Goal: Transaction & Acquisition: Purchase product/service

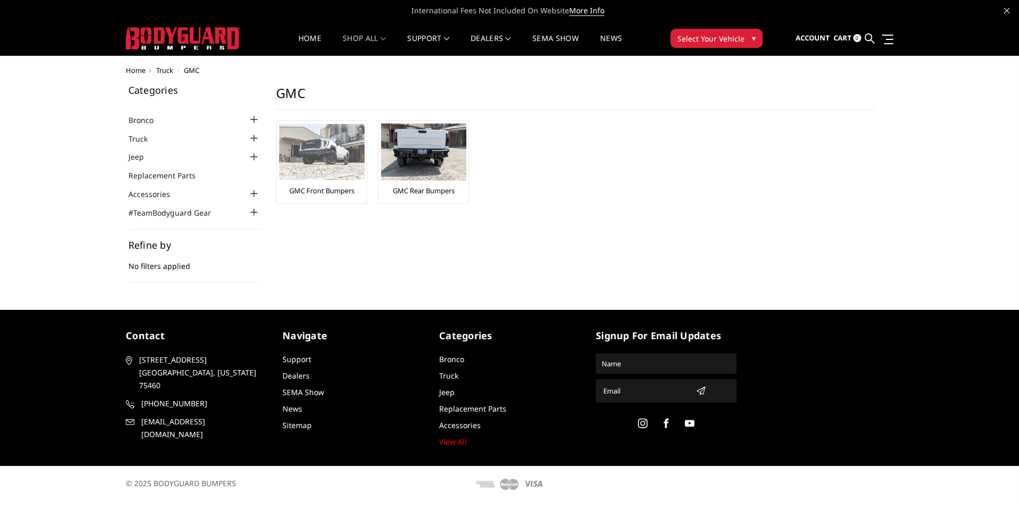
click at [326, 154] on img at bounding box center [321, 152] width 85 height 56
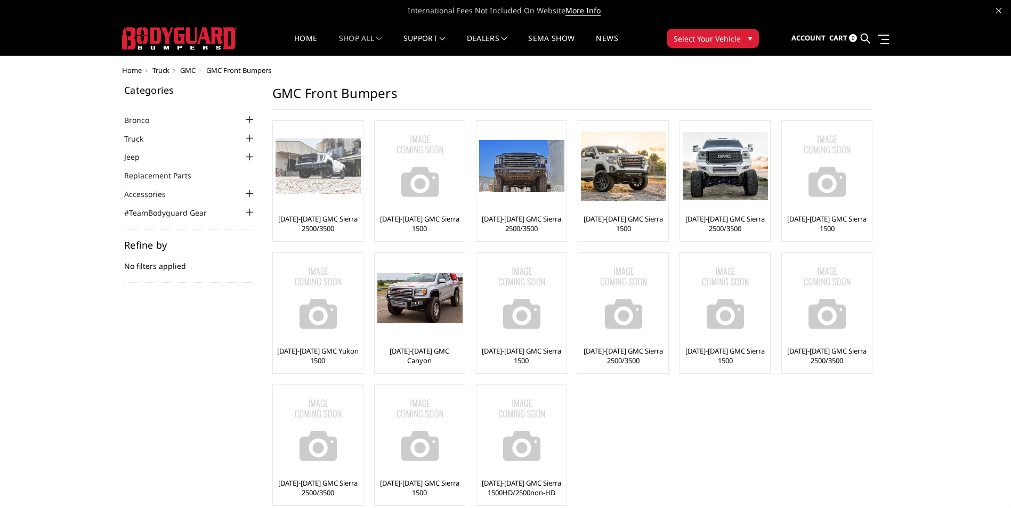
click at [317, 132] on div at bounding box center [318, 166] width 85 height 85
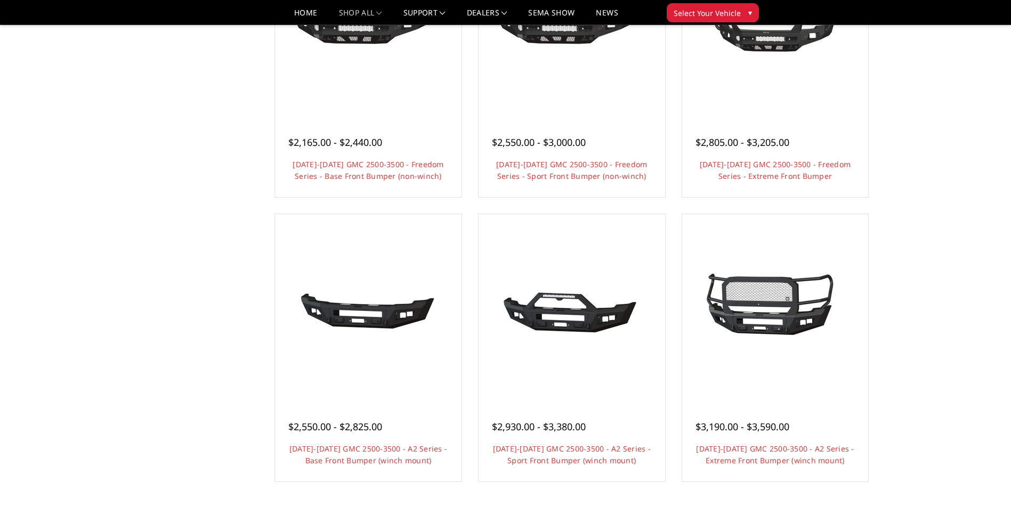
scroll to position [493, 0]
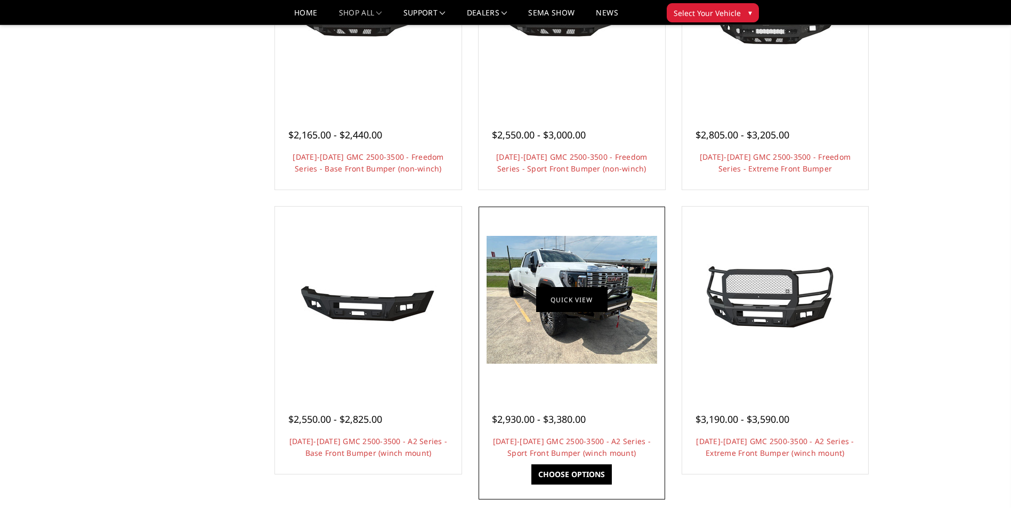
click at [588, 292] on link "Quick view" at bounding box center [571, 300] width 71 height 25
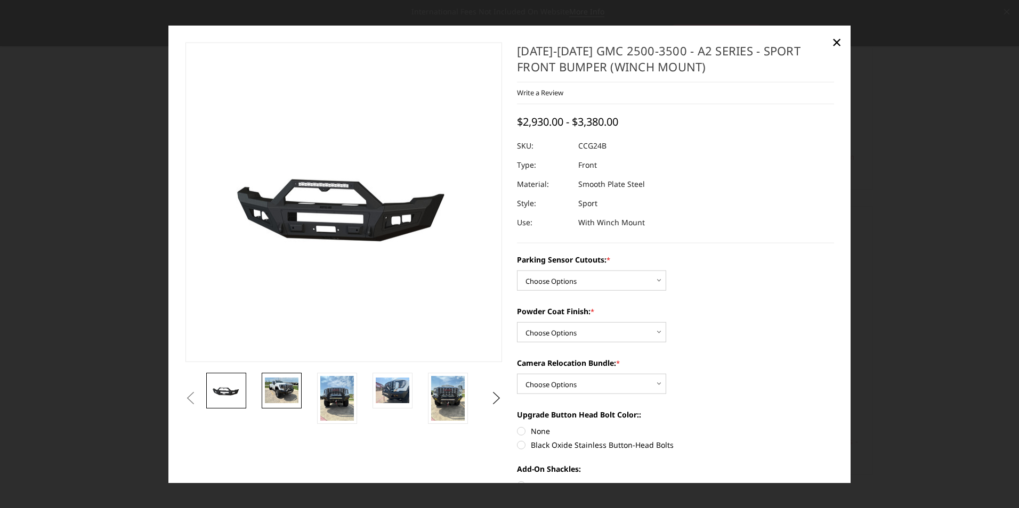
click at [284, 405] on link at bounding box center [282, 391] width 40 height 36
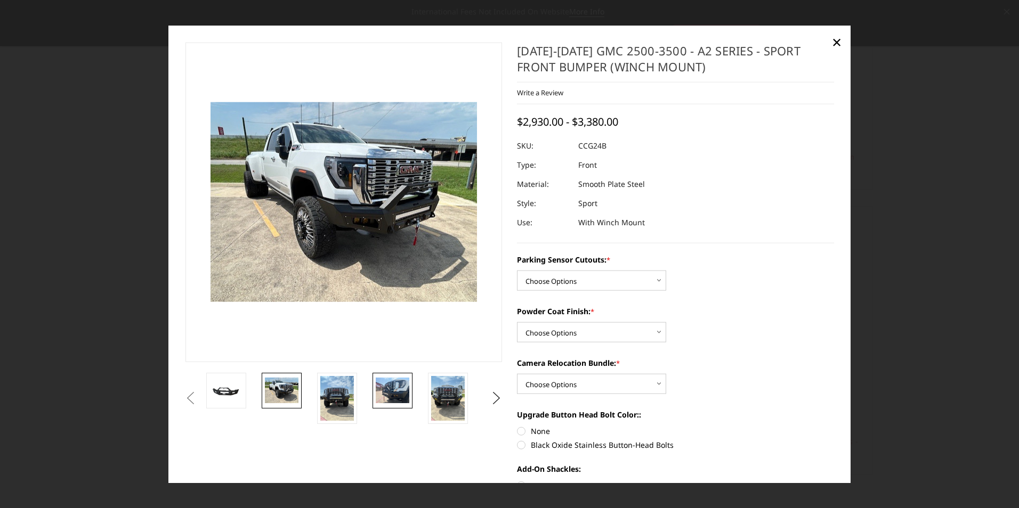
click at [391, 384] on img at bounding box center [393, 390] width 34 height 25
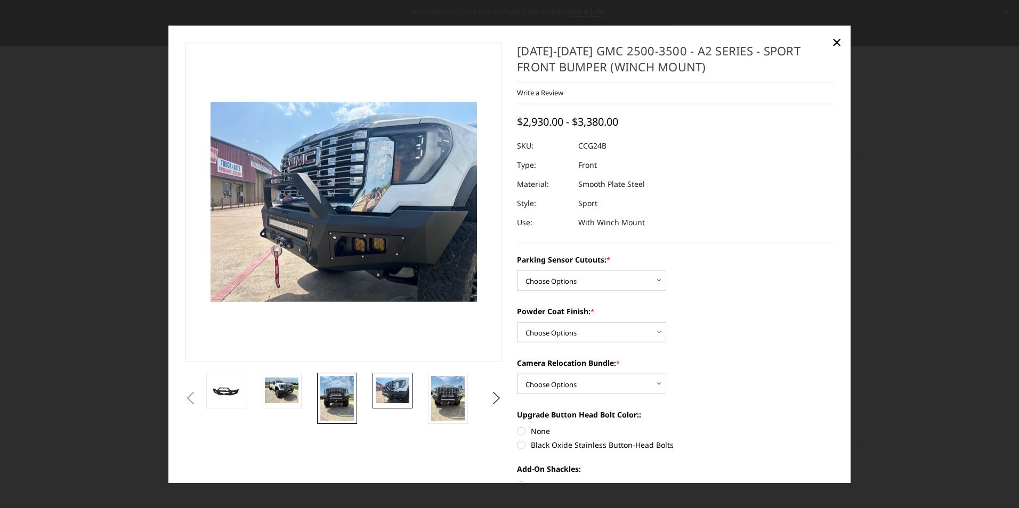
click at [337, 404] on img at bounding box center [337, 398] width 34 height 45
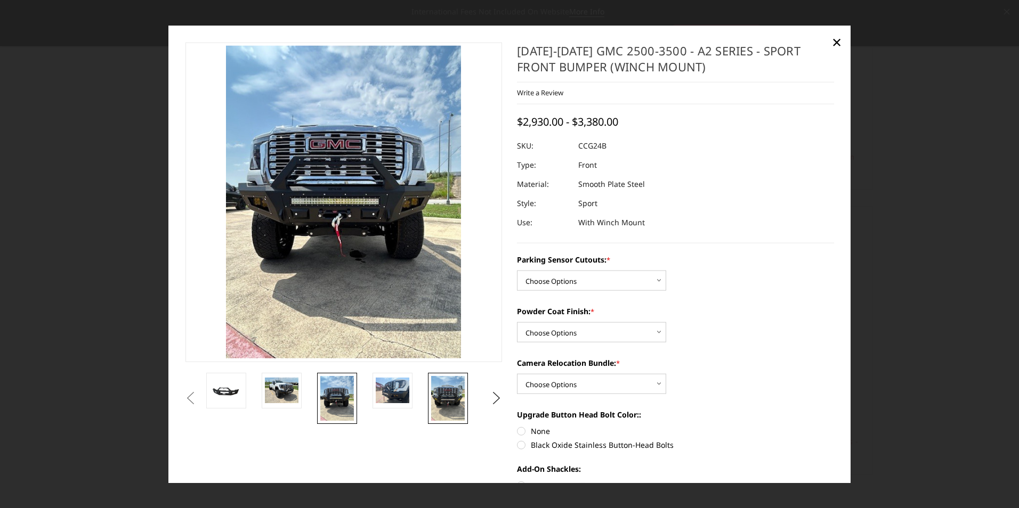
click at [455, 389] on img at bounding box center [448, 398] width 34 height 45
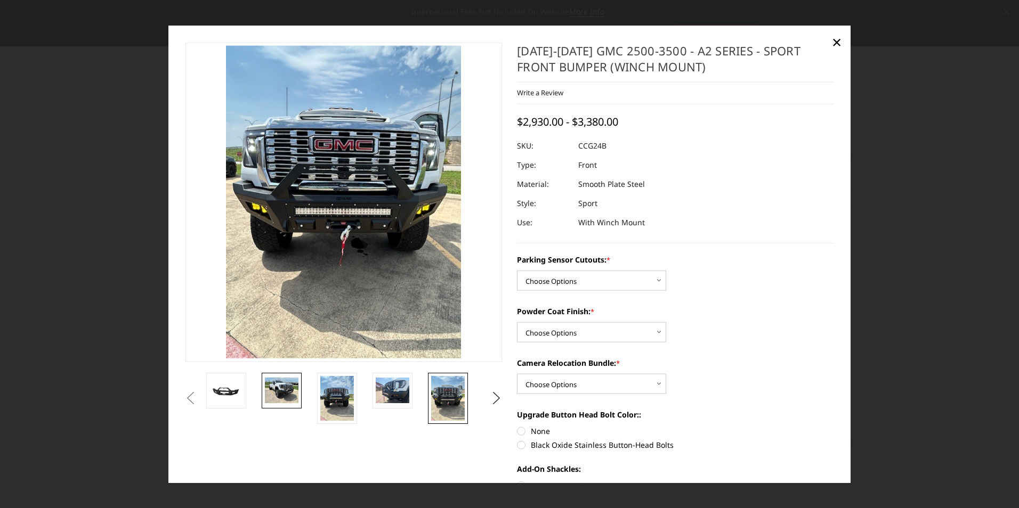
click at [278, 393] on img at bounding box center [282, 390] width 34 height 25
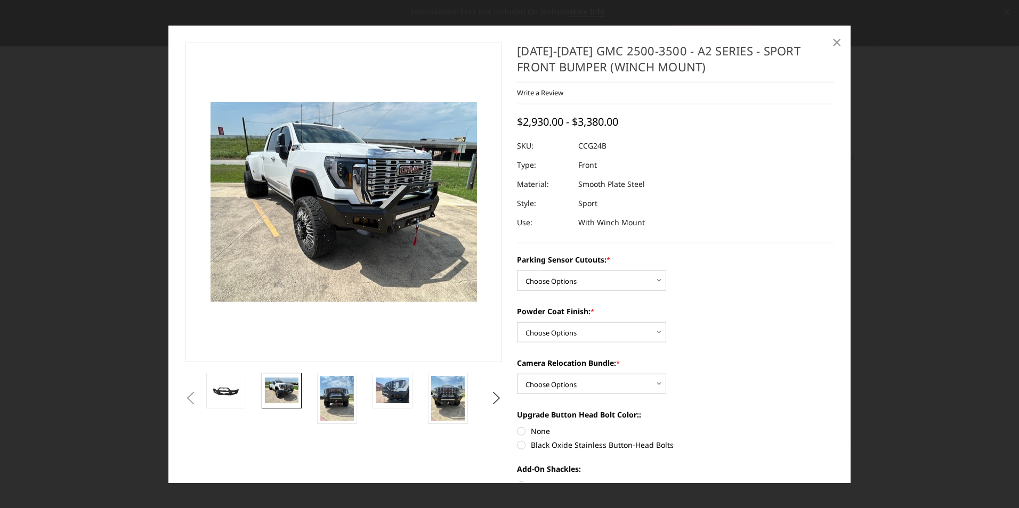
click at [837, 45] on span "×" at bounding box center [837, 41] width 10 height 23
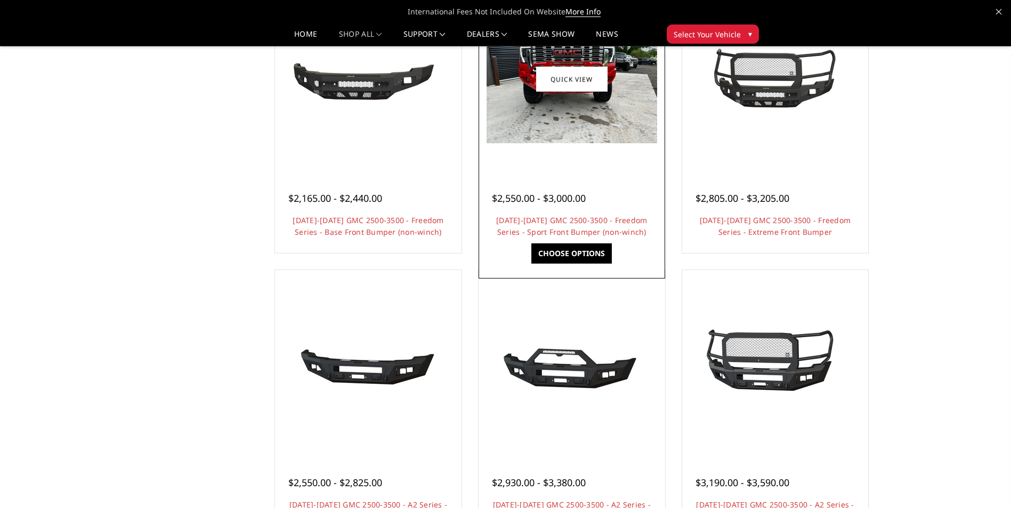
scroll to position [426, 0]
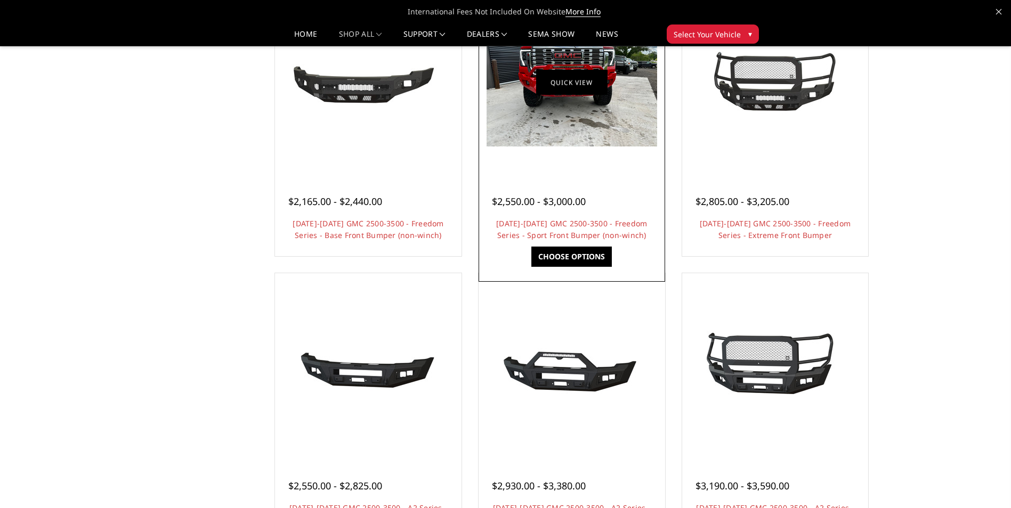
click at [568, 75] on link "Quick view" at bounding box center [571, 82] width 71 height 25
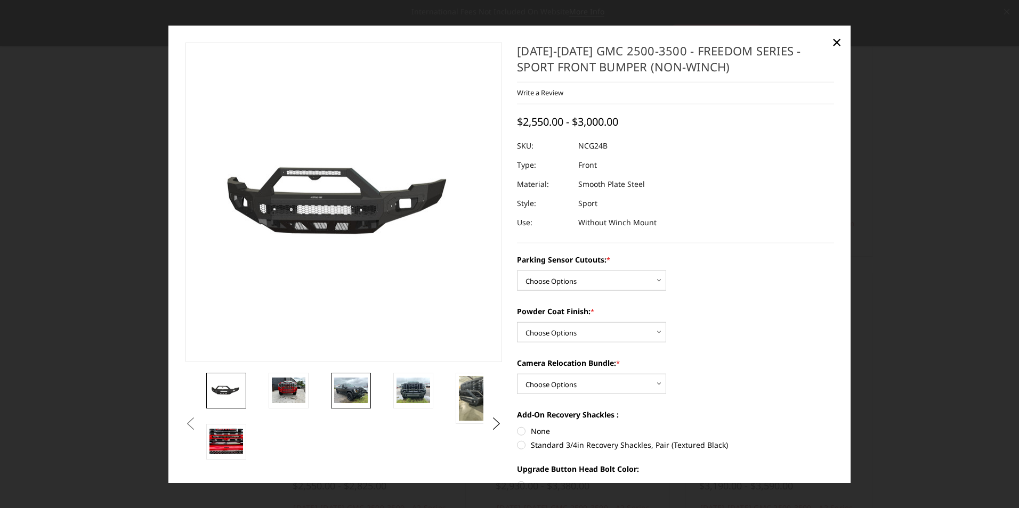
click at [349, 392] on img at bounding box center [351, 390] width 34 height 25
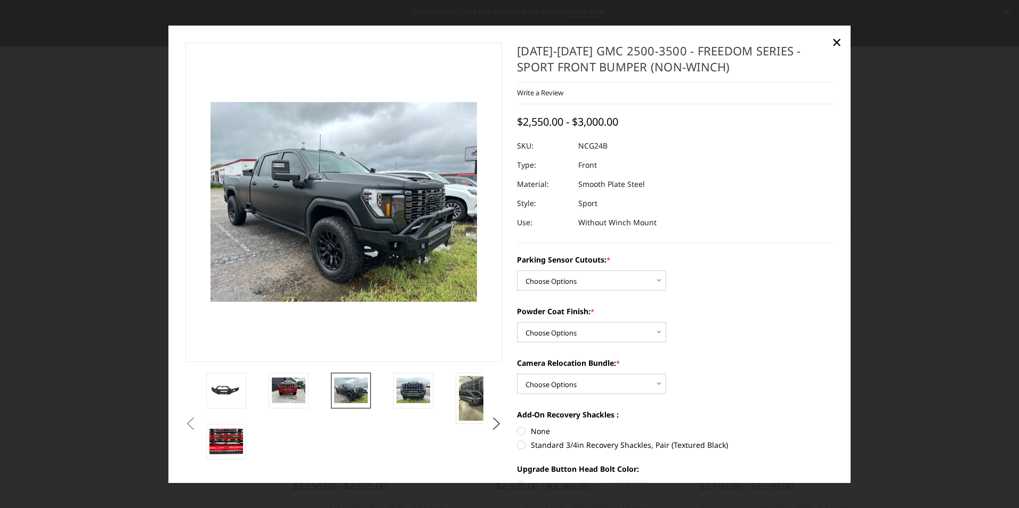
click at [310, 401] on li at bounding box center [297, 398] width 62 height 51
click at [279, 400] on img at bounding box center [289, 390] width 34 height 25
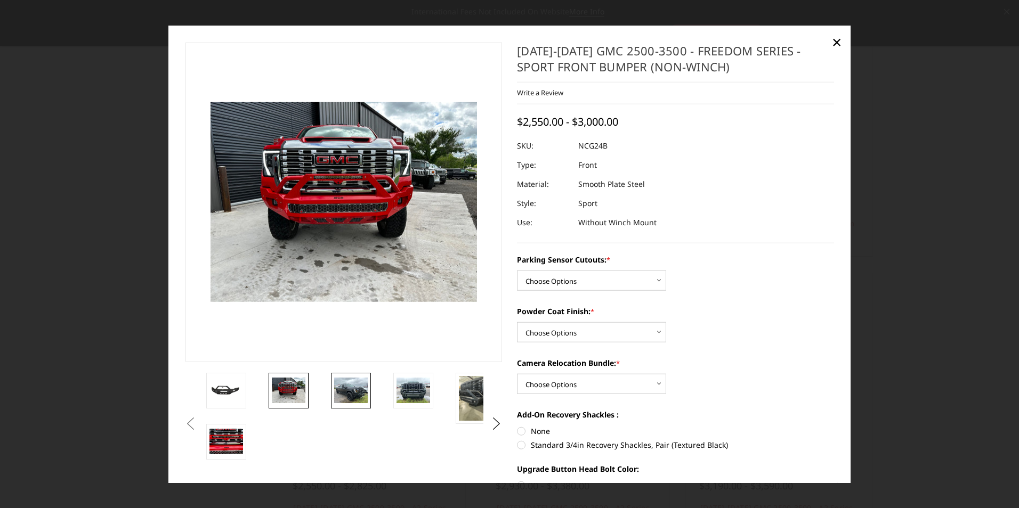
click at [343, 385] on img at bounding box center [351, 390] width 34 height 25
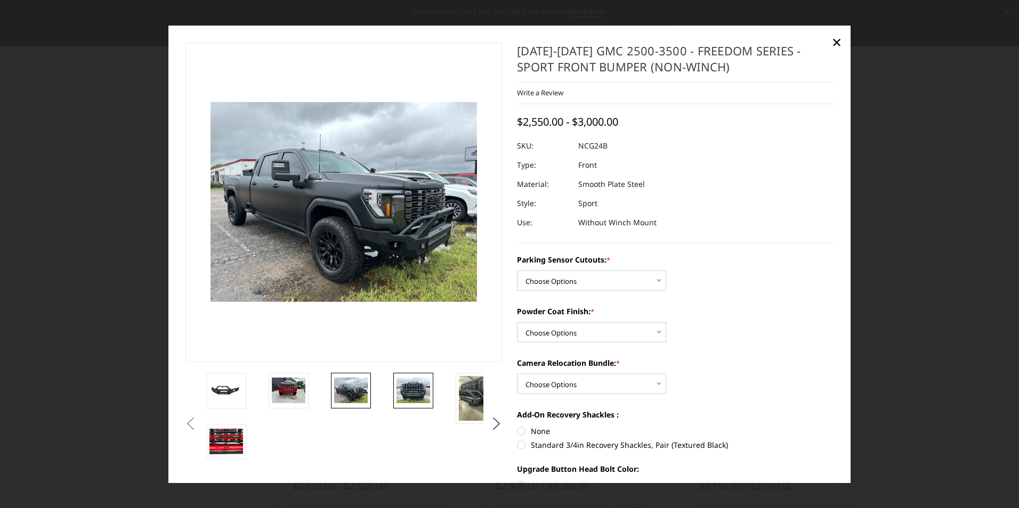
click at [415, 382] on img at bounding box center [414, 390] width 34 height 25
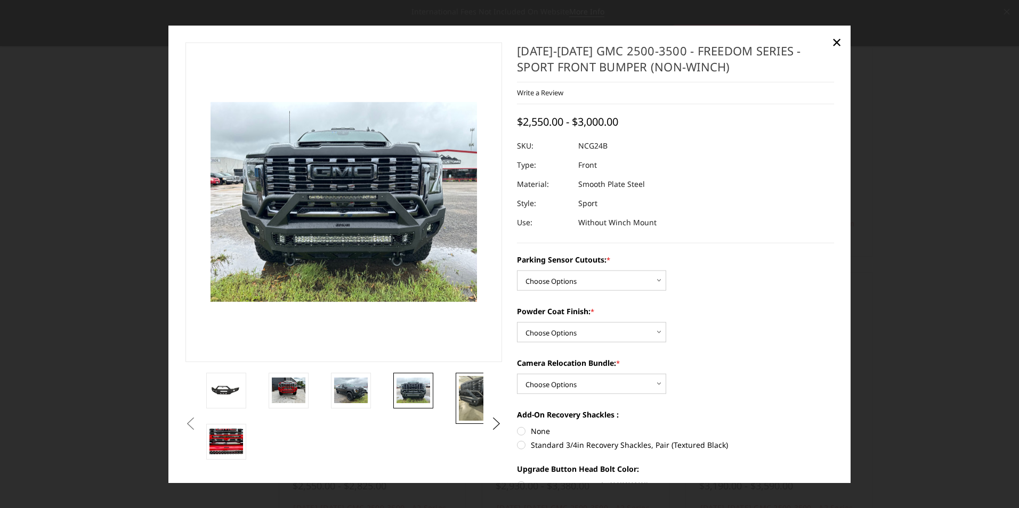
click at [479, 392] on img at bounding box center [476, 398] width 34 height 45
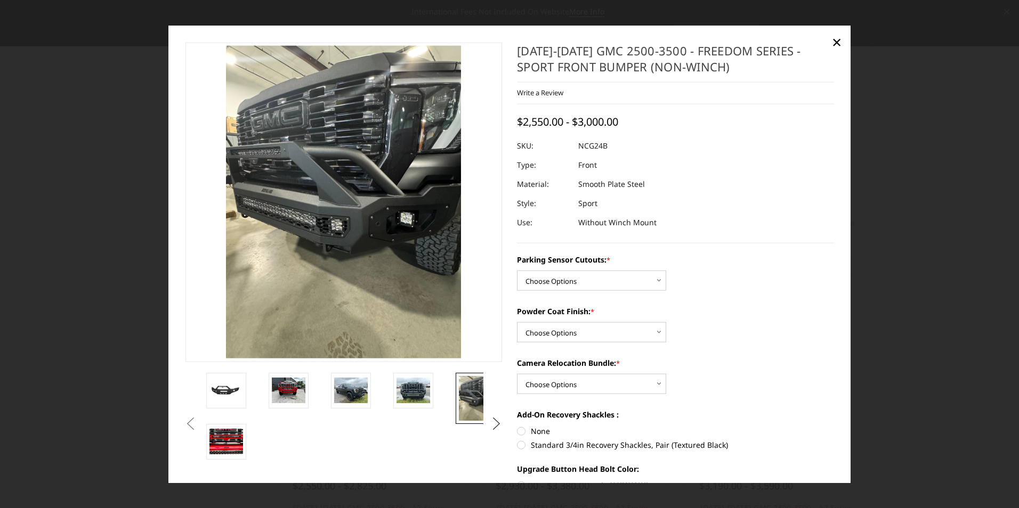
click at [495, 423] on button "Next" at bounding box center [497, 424] width 16 height 16
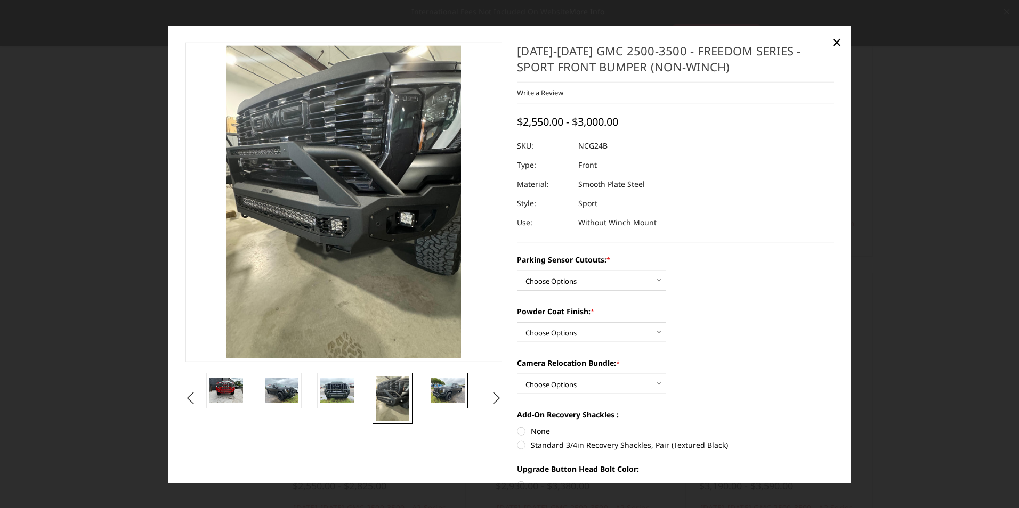
click at [439, 388] on img at bounding box center [448, 390] width 34 height 25
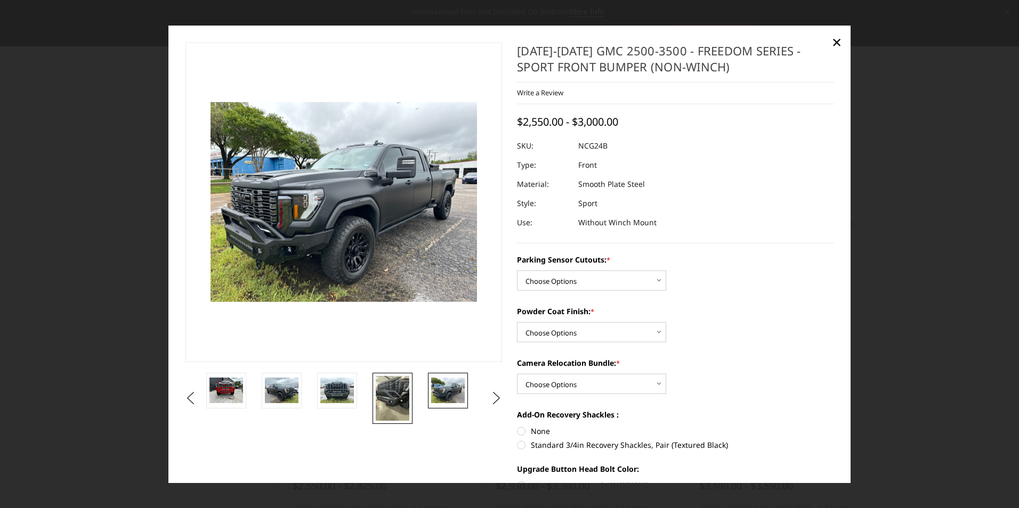
click at [385, 394] on img at bounding box center [393, 398] width 34 height 45
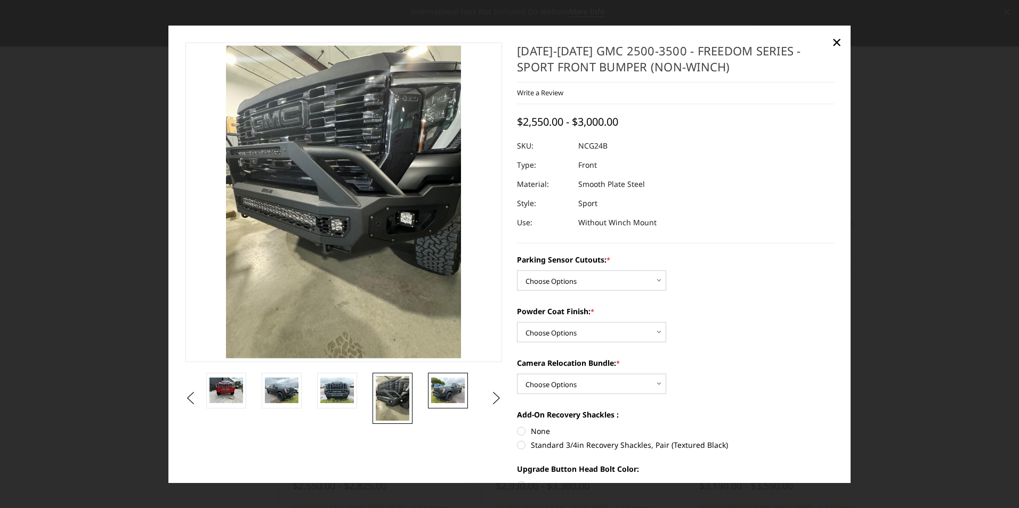
click at [443, 384] on img at bounding box center [448, 390] width 34 height 25
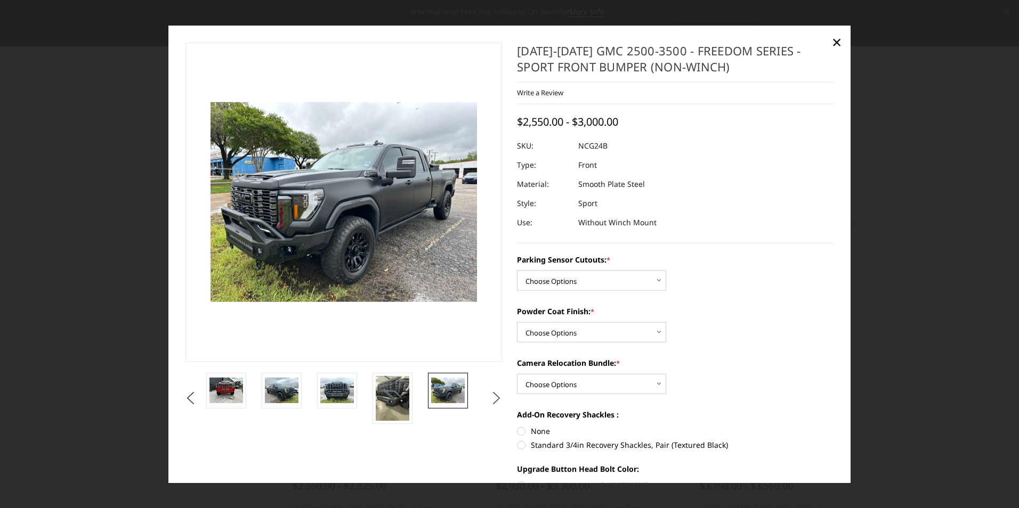
click at [502, 394] on button "Next" at bounding box center [497, 398] width 16 height 16
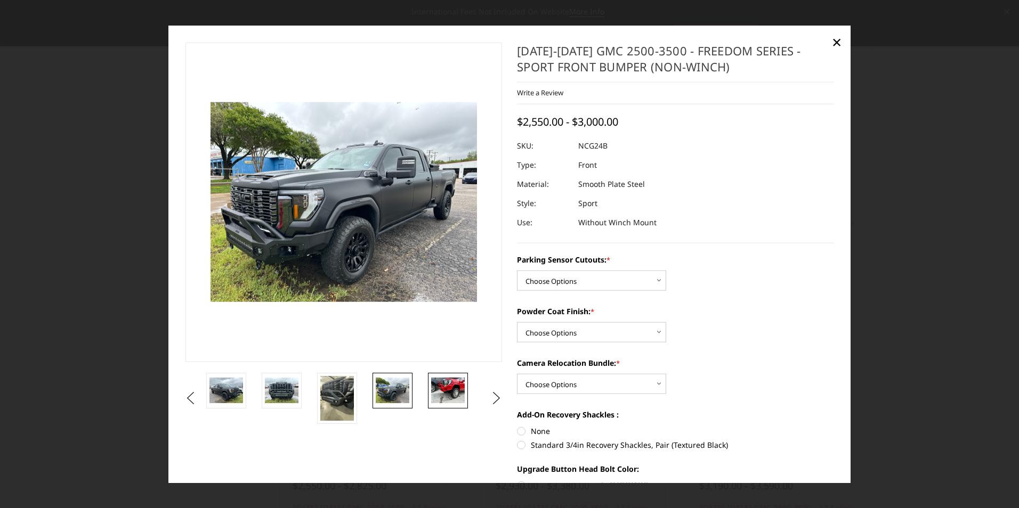
click at [446, 386] on img at bounding box center [448, 390] width 34 height 25
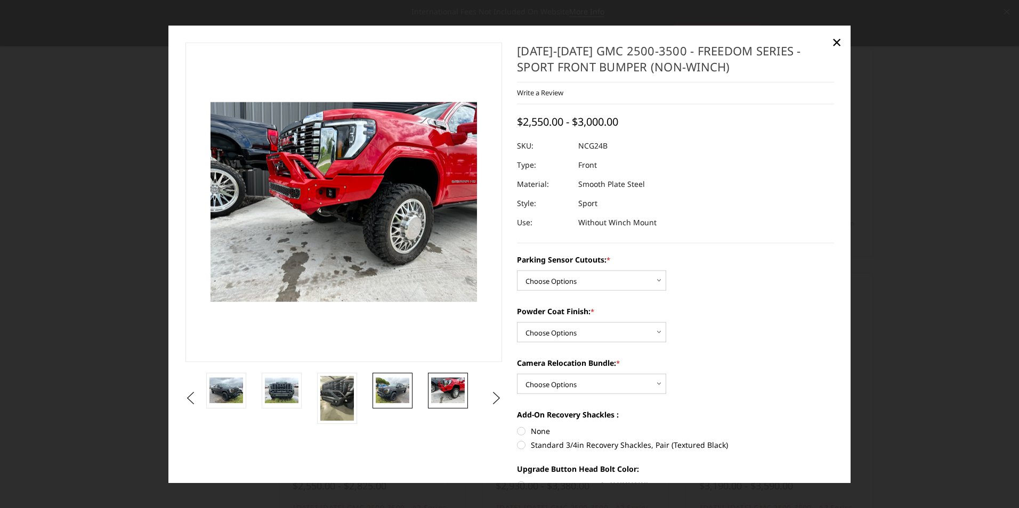
click at [385, 384] on img at bounding box center [393, 390] width 34 height 25
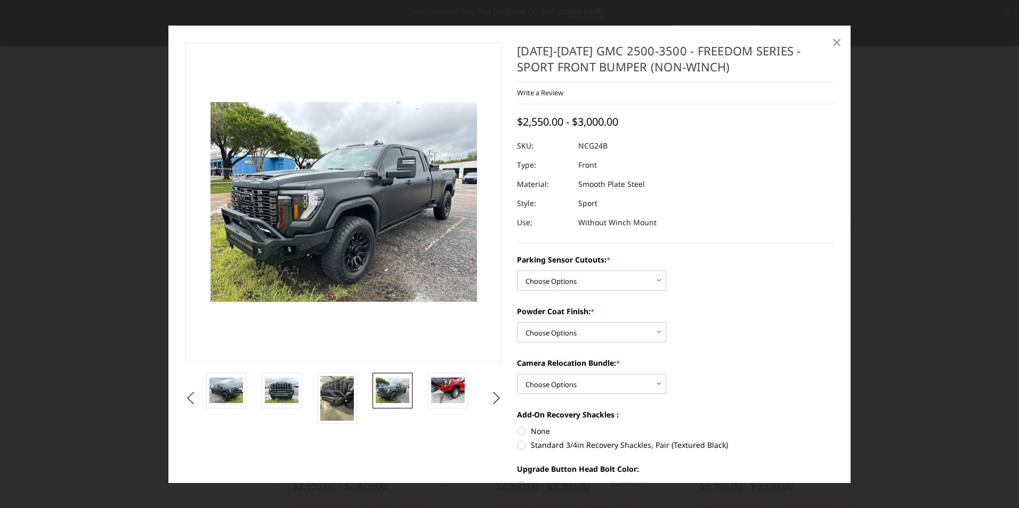
click at [834, 42] on span "×" at bounding box center [837, 41] width 10 height 23
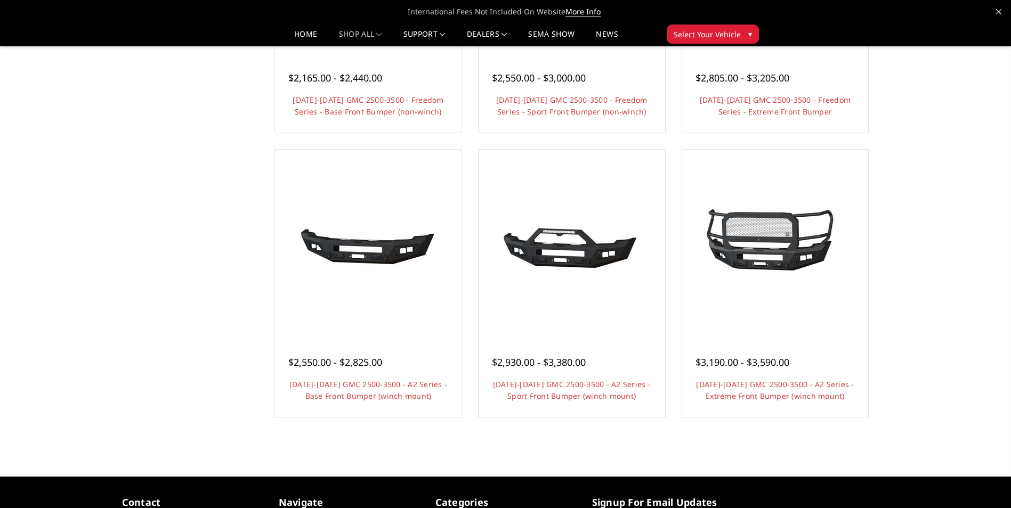
scroll to position [546, 0]
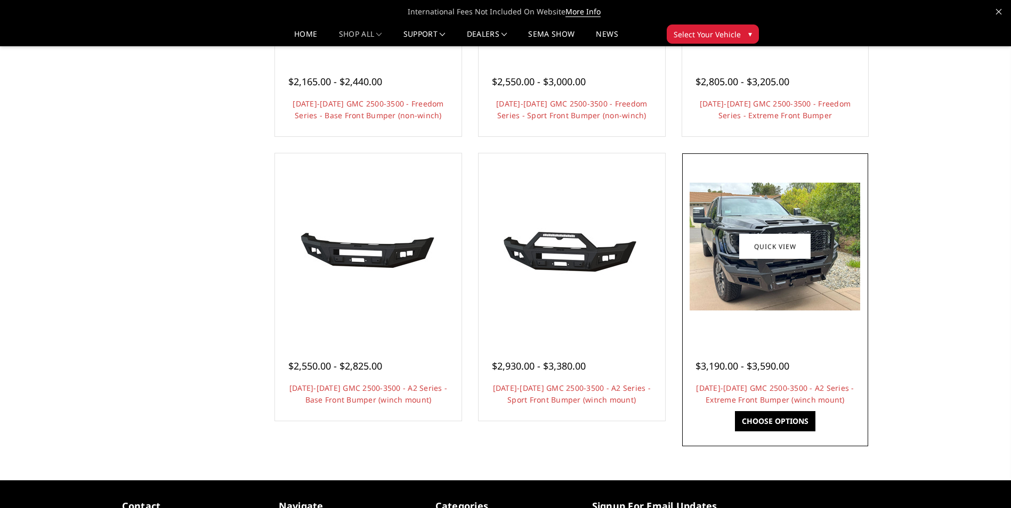
click at [823, 311] on div at bounding box center [775, 246] width 181 height 181
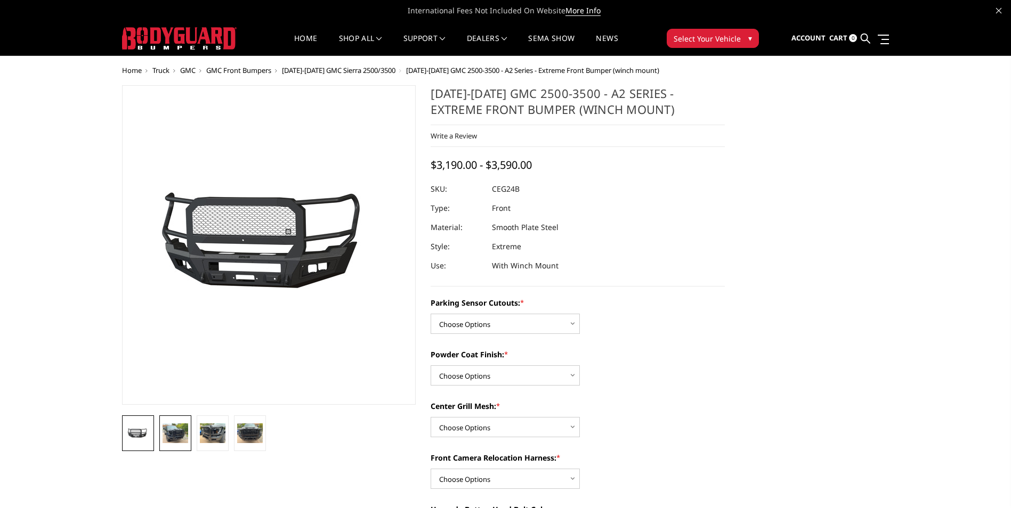
click at [177, 426] on img at bounding box center [176, 433] width 26 height 19
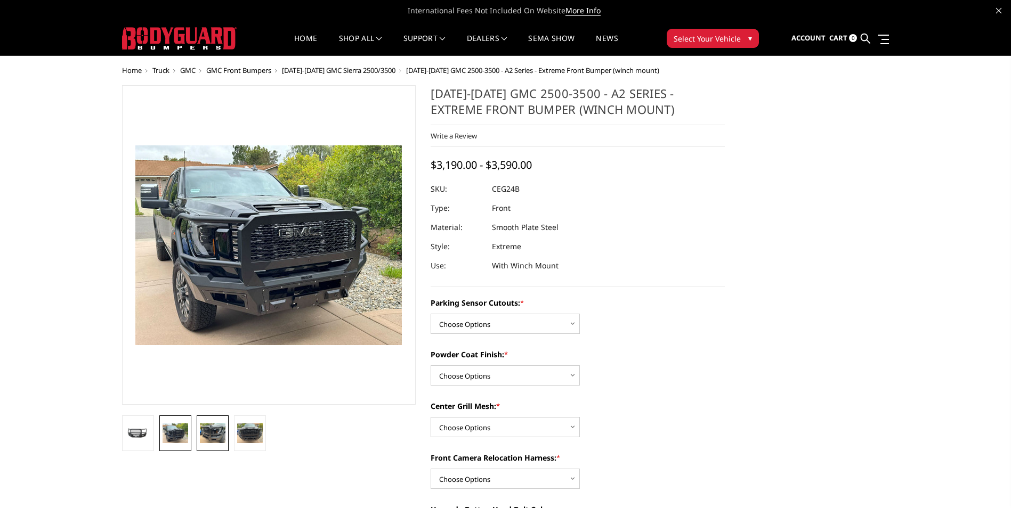
click at [212, 430] on img at bounding box center [213, 433] width 26 height 19
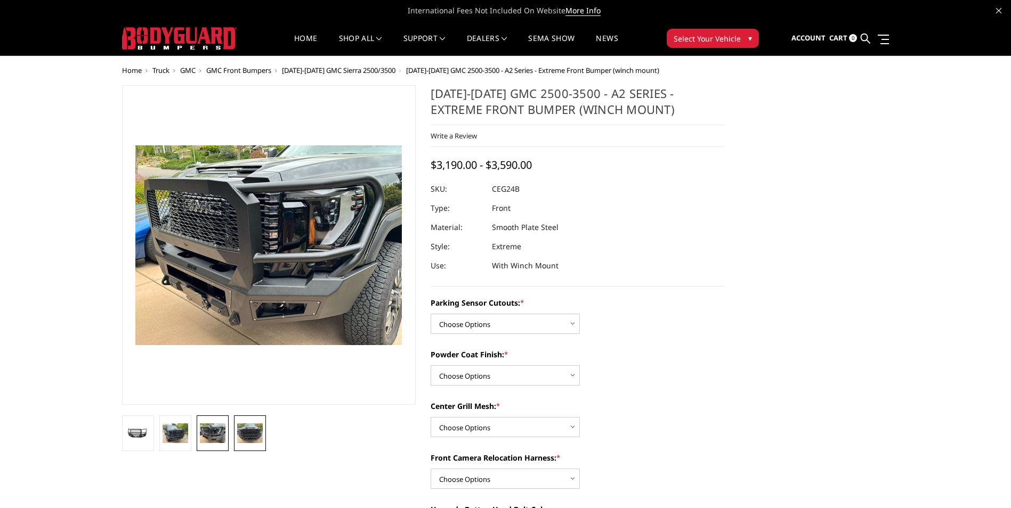
click at [247, 434] on img at bounding box center [250, 433] width 26 height 19
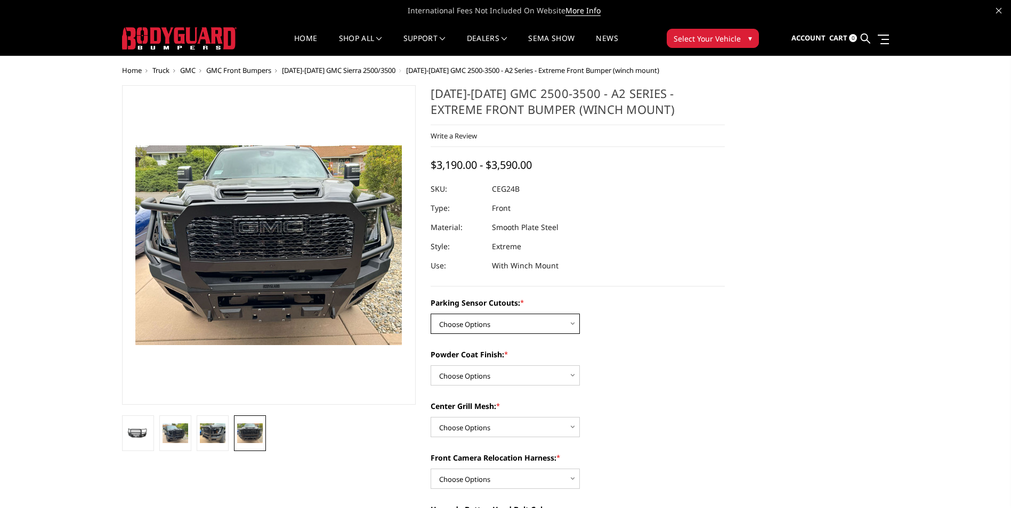
click at [552, 314] on select "Choose Options No - Without Parking Sensor Cutouts Yes - With Parking Sensor Cu…" at bounding box center [505, 324] width 149 height 20
select select "2143"
click at [431, 314] on select "Choose Options No - Without Parking Sensor Cutouts Yes - With Parking Sensor Cu…" at bounding box center [505, 324] width 149 height 20
click at [560, 376] on select "Choose Options Bare Metal Textured Black Powder Coat" at bounding box center [505, 376] width 149 height 20
select select "2145"
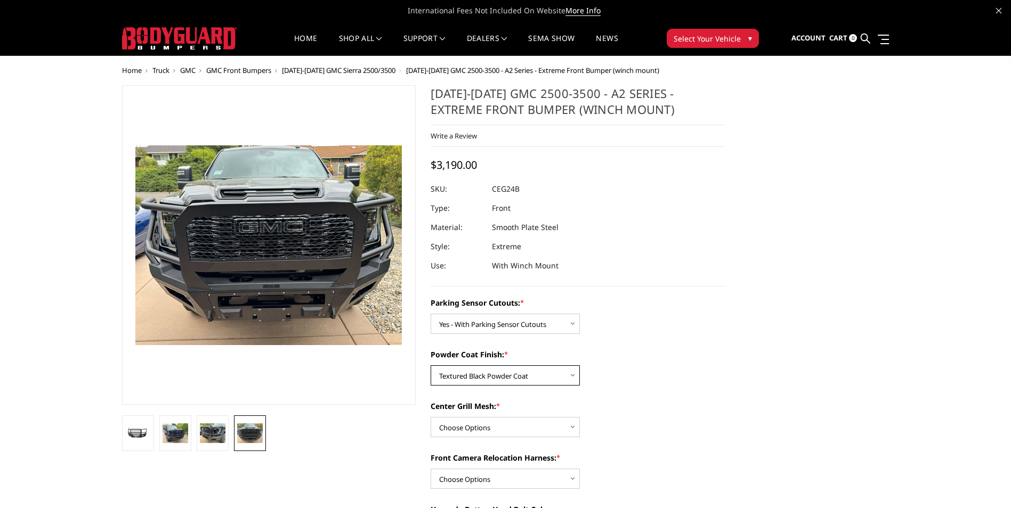
click at [431, 366] on select "Choose Options Bare Metal Textured Black Powder Coat" at bounding box center [505, 376] width 149 height 20
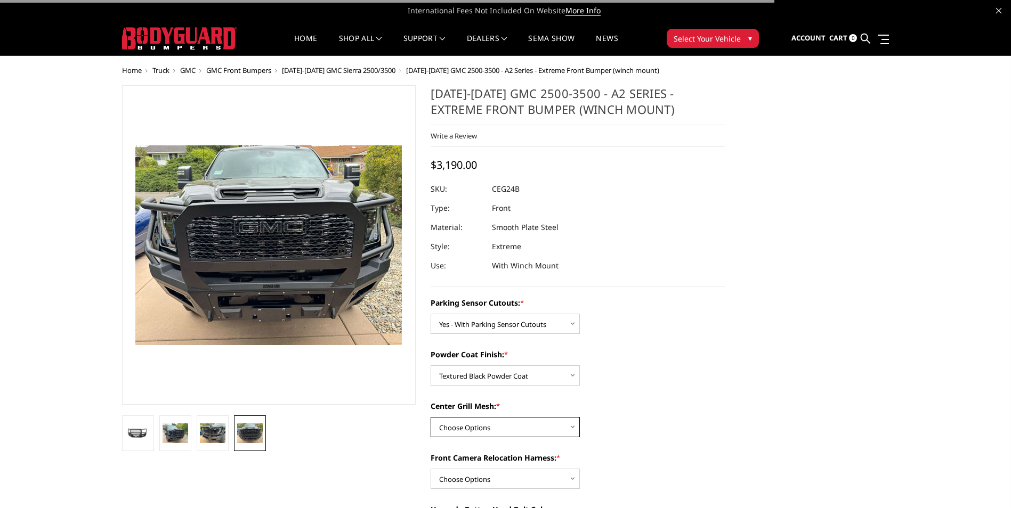
click at [546, 426] on select "Choose Options WITH Center Grill Mesh WITHOUT Center Grill Mesh" at bounding box center [505, 427] width 149 height 20
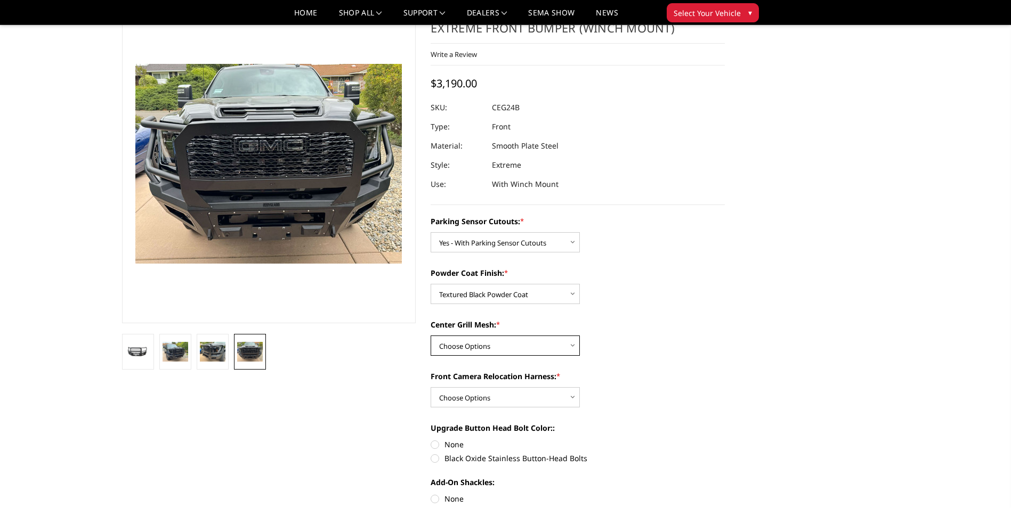
scroll to position [53, 0]
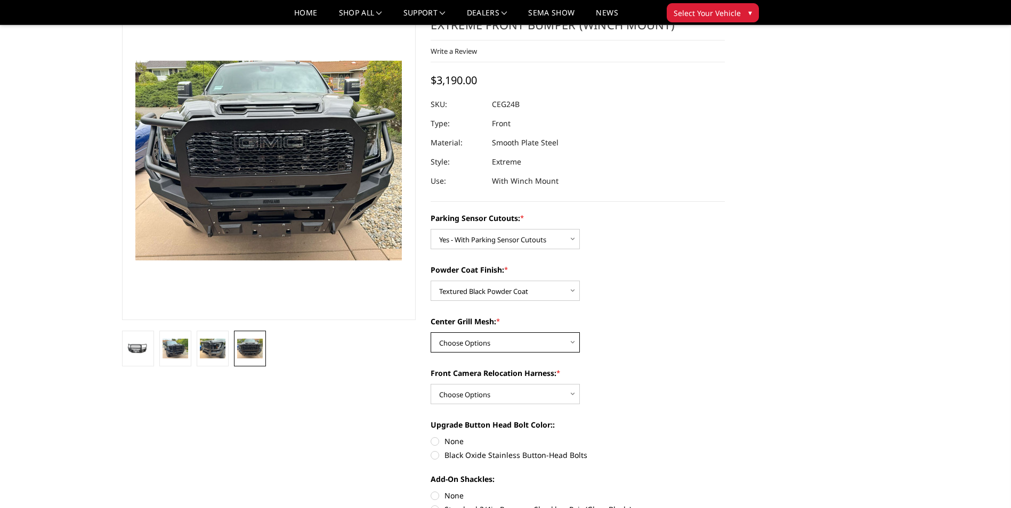
click at [519, 336] on select "Choose Options WITH Center Grill Mesh WITHOUT Center Grill Mesh" at bounding box center [505, 343] width 149 height 20
click at [709, 389] on div "Front Camera Relocation Harness: * Choose Options WITH Front Camera Relocation …" at bounding box center [578, 386] width 294 height 37
click at [563, 345] on select "Choose Options WITH Center Grill Mesh WITHOUT Center Grill Mesh" at bounding box center [505, 343] width 149 height 20
click at [431, 333] on select "Choose Options WITH Center Grill Mesh WITHOUT Center Grill Mesh" at bounding box center [505, 343] width 149 height 20
click at [563, 338] on select "Choose Options WITH Center Grill Mesh WITHOUT Center Grill Mesh" at bounding box center [505, 343] width 149 height 20
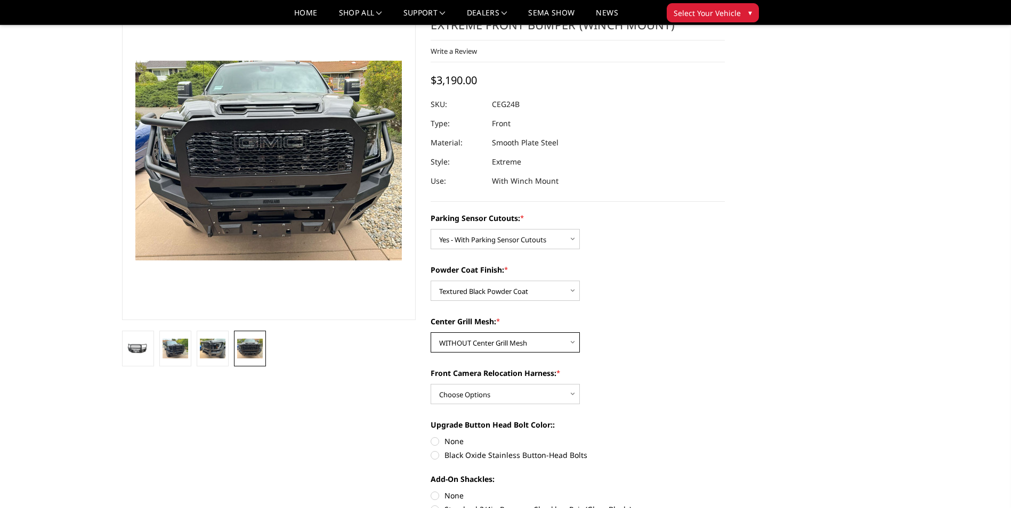
click at [431, 333] on select "Choose Options WITH Center Grill Mesh WITHOUT Center Grill Mesh" at bounding box center [505, 343] width 149 height 20
click at [549, 345] on select "Choose Options WITH Center Grill Mesh WITHOUT Center Grill Mesh" at bounding box center [505, 343] width 149 height 20
select select "2146"
click at [431, 333] on select "Choose Options WITH Center Grill Mesh WITHOUT Center Grill Mesh" at bounding box center [505, 343] width 149 height 20
click at [180, 347] on img at bounding box center [176, 348] width 26 height 19
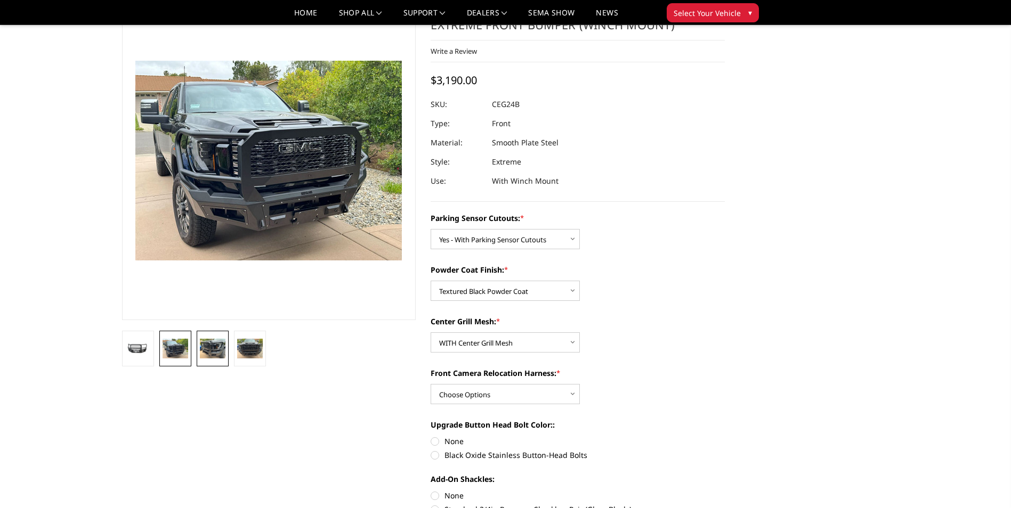
click at [219, 346] on img at bounding box center [213, 348] width 26 height 19
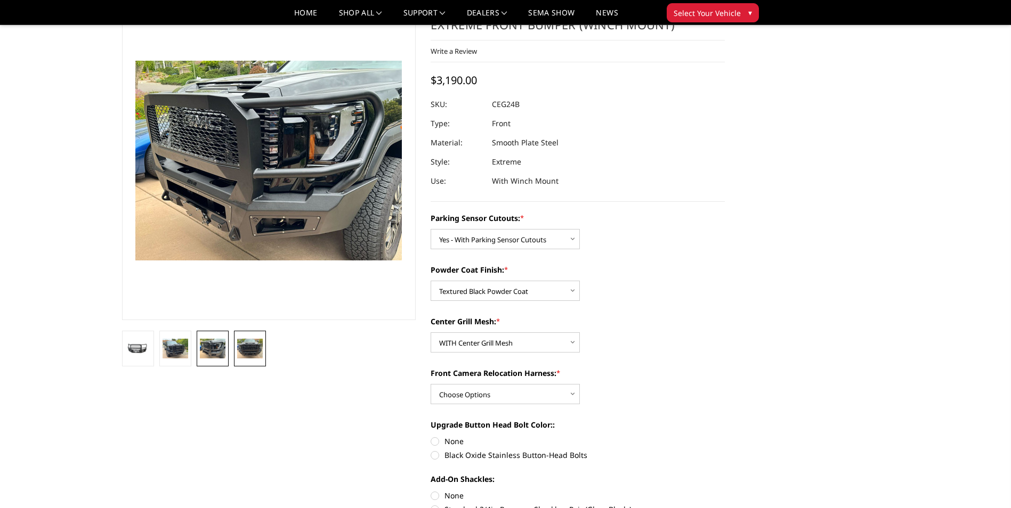
click at [251, 346] on img at bounding box center [250, 348] width 26 height 19
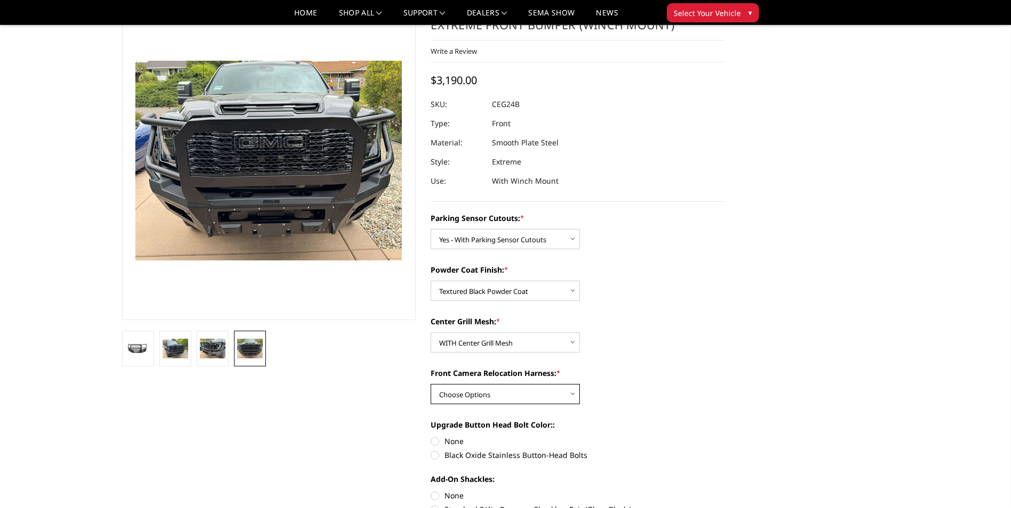
click at [546, 387] on select "Choose Options WITH Front Camera Relocation Harness WITHOUT Front Camera Reloca…" at bounding box center [505, 394] width 149 height 20
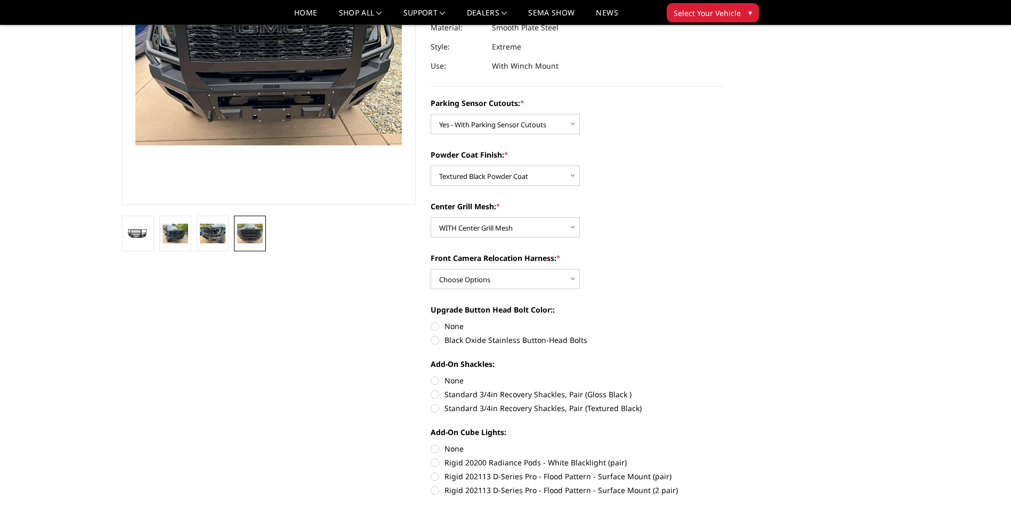
scroll to position [187, 0]
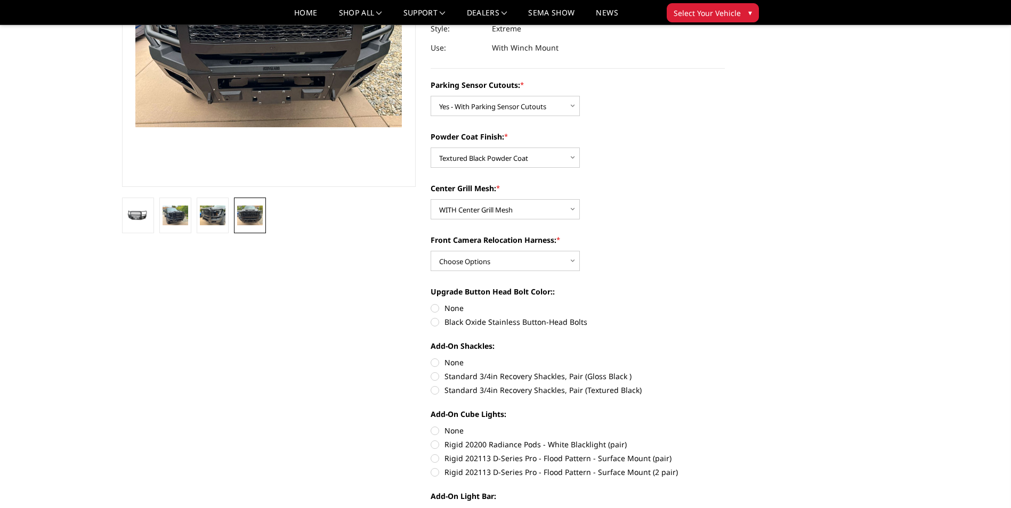
click at [439, 321] on label "Black Oxide Stainless Button-Head Bolts" at bounding box center [578, 322] width 294 height 11
click at [725, 303] on input "Black Oxide Stainless Button-Head Bolts" at bounding box center [725, 303] width 1 height 1
radio input "true"
click at [435, 379] on label "Standard 3/4in Recovery Shackles, Pair (Gloss Black )" at bounding box center [578, 376] width 294 height 11
click at [725, 358] on input "Standard 3/4in Recovery Shackles, Pair (Gloss Black )" at bounding box center [725, 357] width 1 height 1
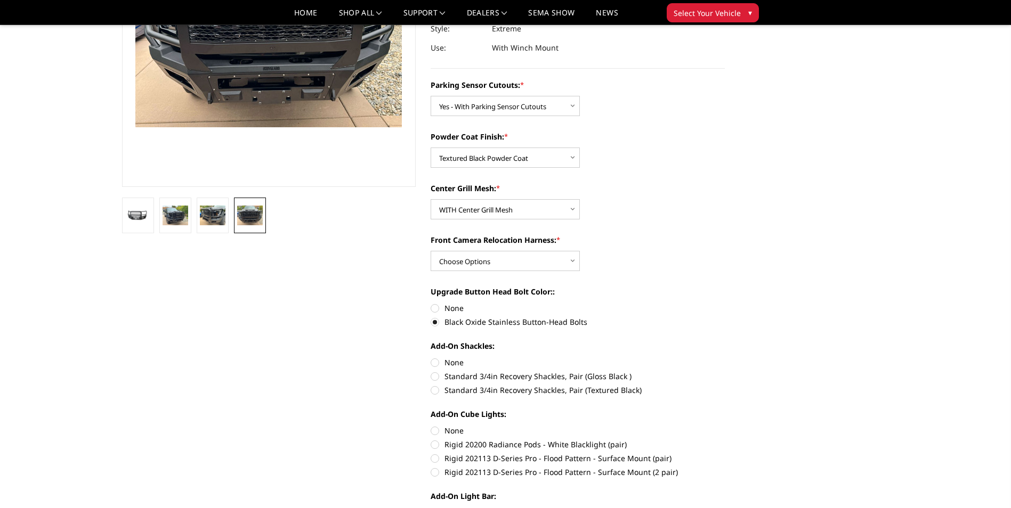
radio input "true"
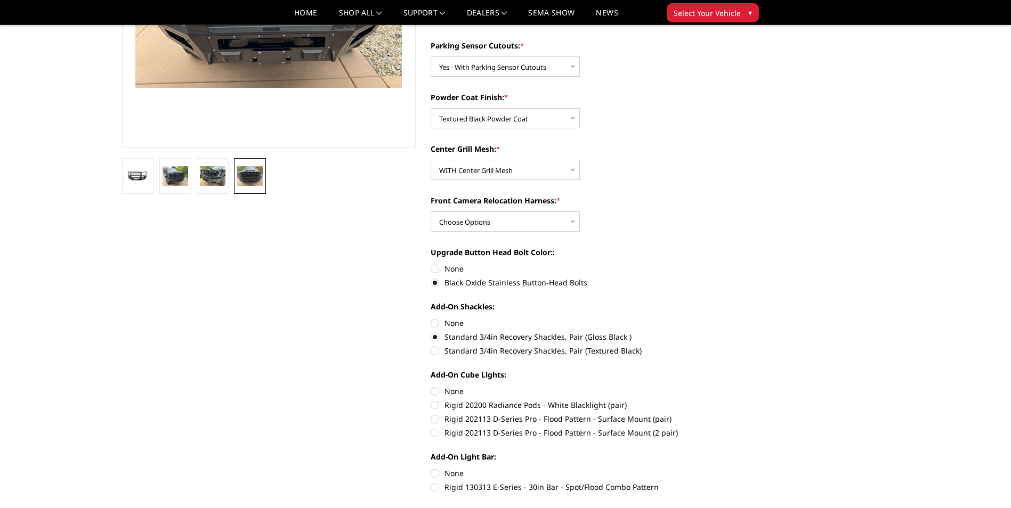
scroll to position [227, 0]
click at [434, 436] on label "Rigid 202113 D-Series Pro - Flood Pattern - Surface Mount (2 pair)" at bounding box center [578, 432] width 294 height 11
click at [725, 414] on input "Rigid 202113 D-Series Pro - Flood Pattern - Surface Mount (2 pair)" at bounding box center [725, 413] width 1 height 1
radio input "true"
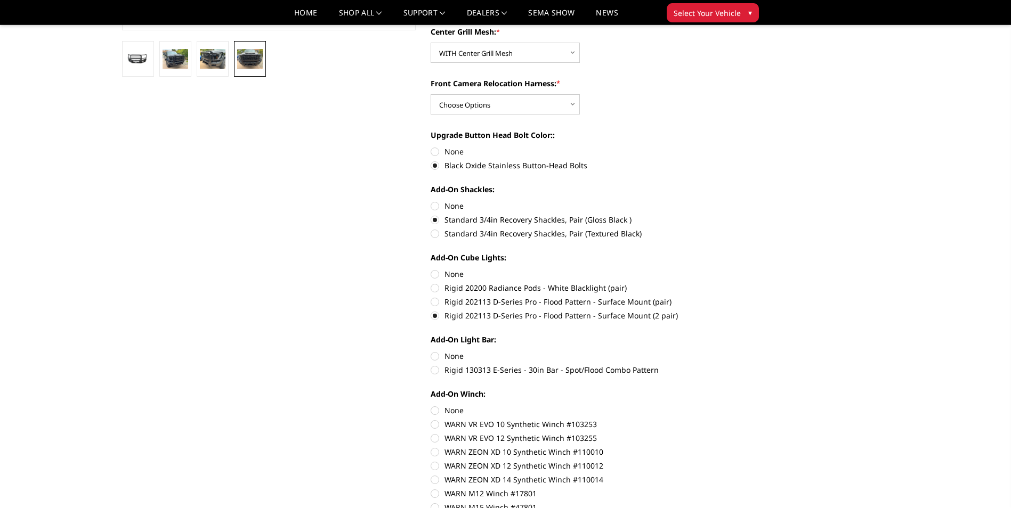
scroll to position [346, 0]
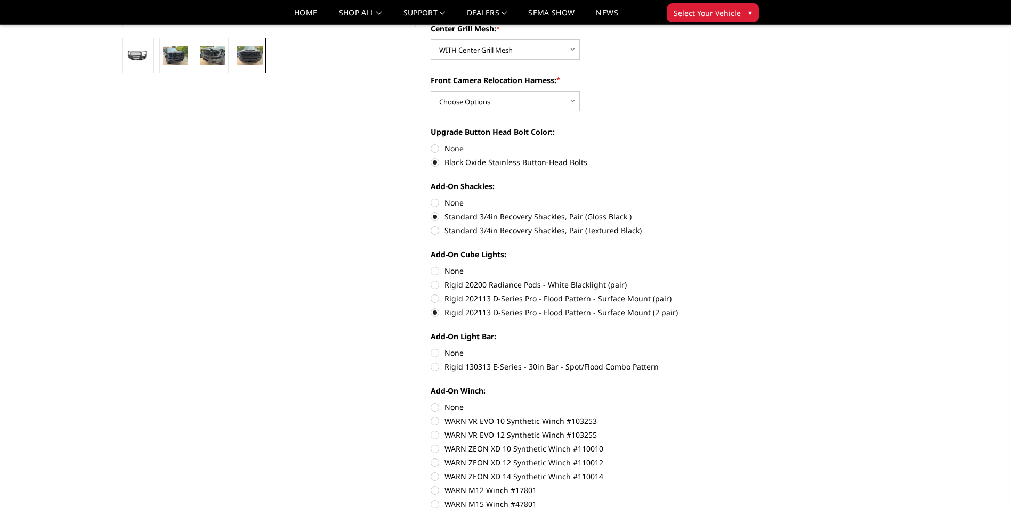
click at [437, 366] on label "Rigid 130313 E-Series - 30in Bar - Spot/Flood Combo Pattern" at bounding box center [578, 366] width 294 height 11
click at [725, 348] on input "Rigid 130313 E-Series - 30in Bar - Spot/Flood Combo Pattern" at bounding box center [725, 348] width 1 height 1
radio input "true"
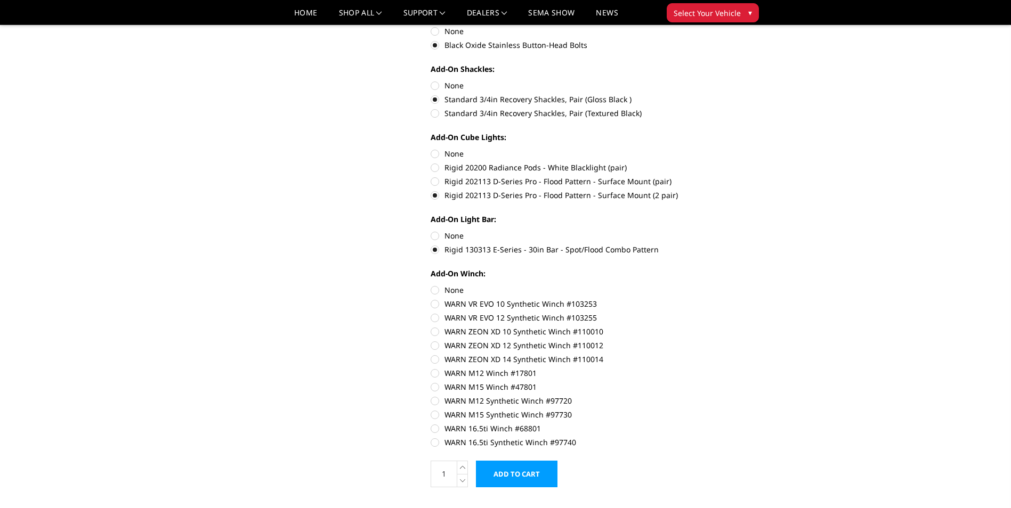
scroll to position [480, 0]
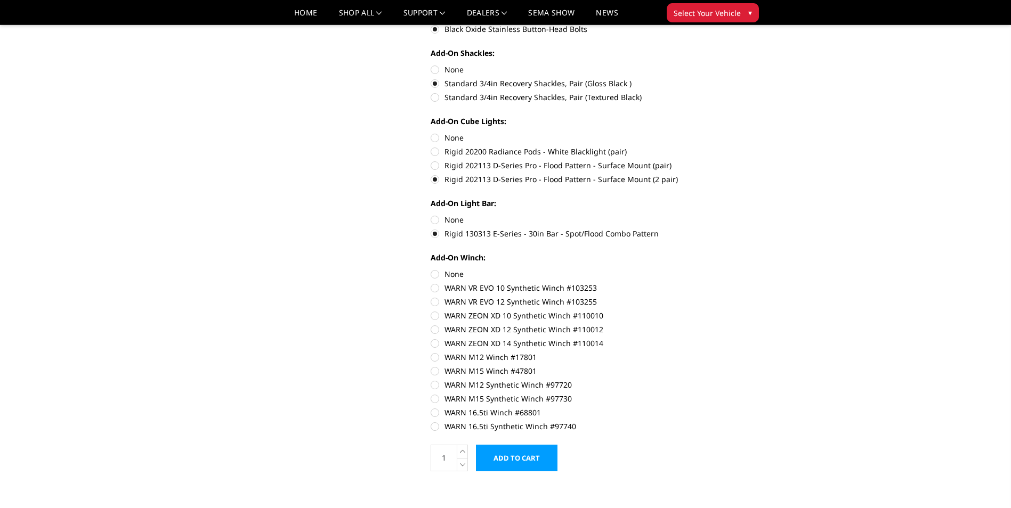
click at [437, 429] on label "WARN 16.5ti Synthetic Winch #97740" at bounding box center [578, 426] width 294 height 11
click at [725, 408] on input "WARN 16.5ti Synthetic Winch #97740" at bounding box center [725, 407] width 1 height 1
radio input "true"
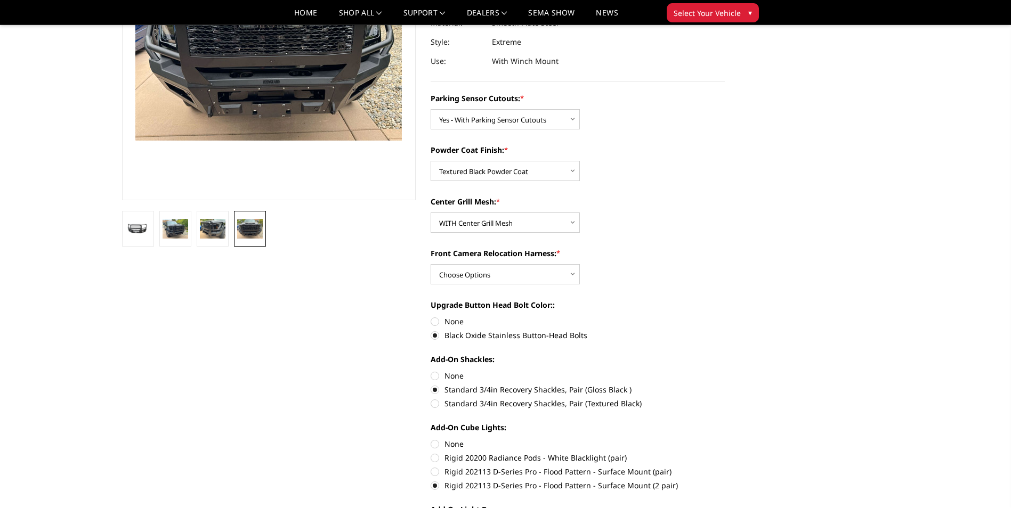
scroll to position [0, 0]
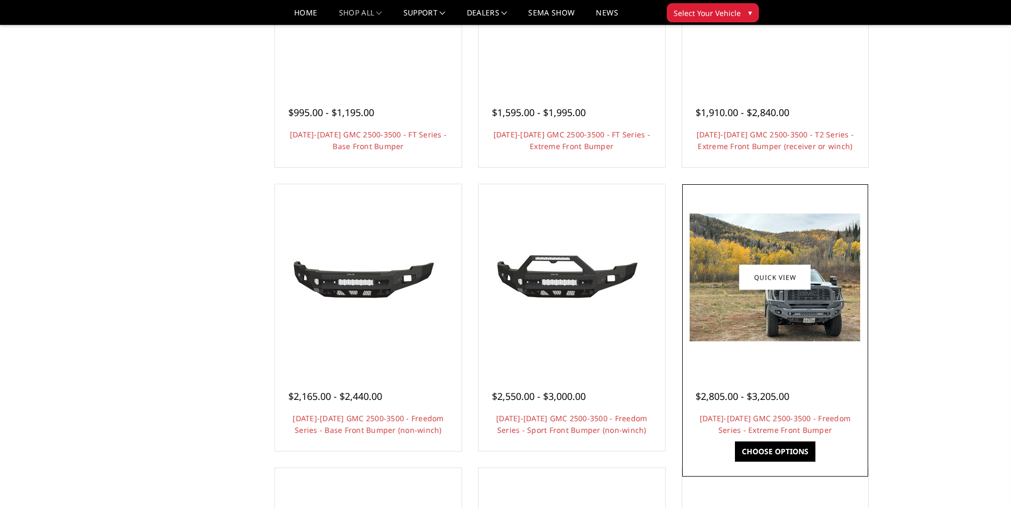
scroll to position [227, 0]
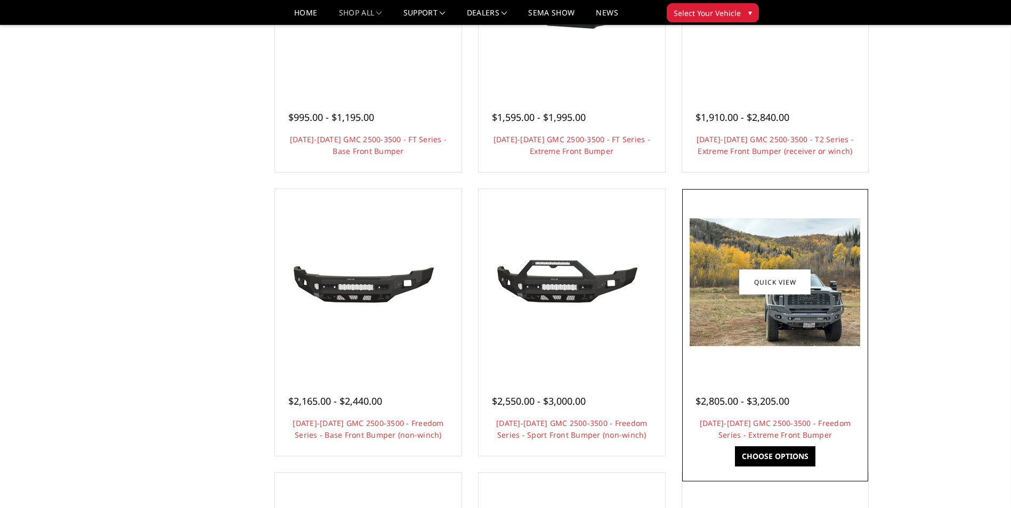
click at [801, 313] on img at bounding box center [775, 283] width 171 height 128
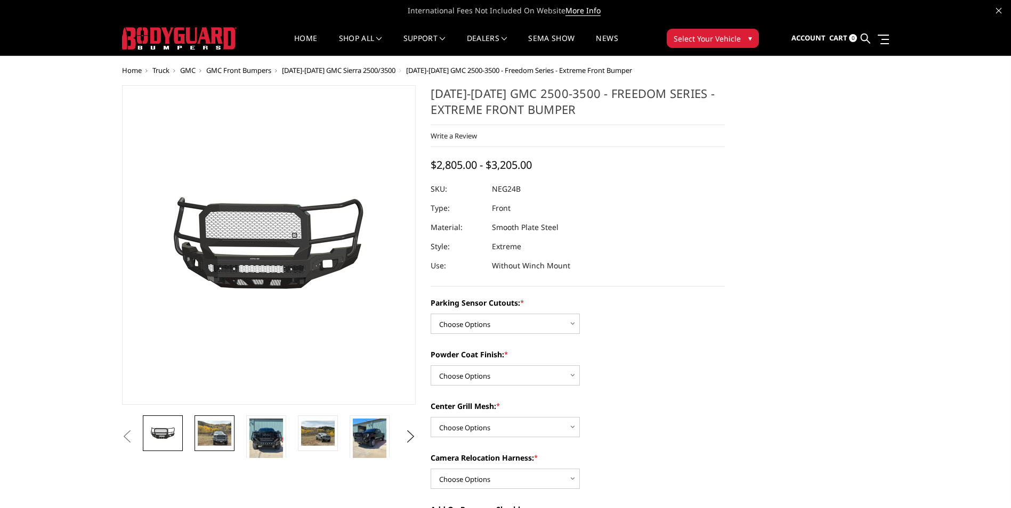
click at [199, 439] on img at bounding box center [215, 433] width 34 height 25
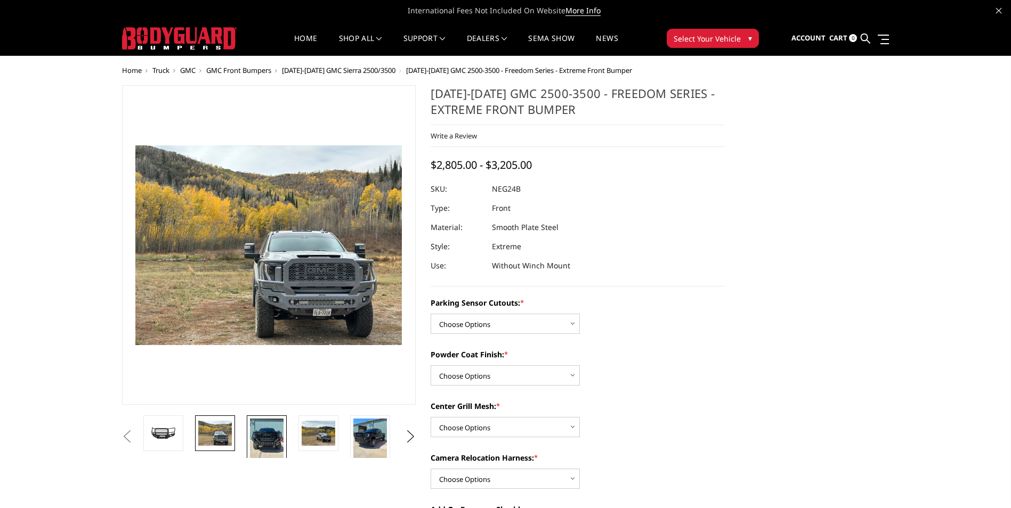
click at [266, 435] on img at bounding box center [267, 441] width 34 height 45
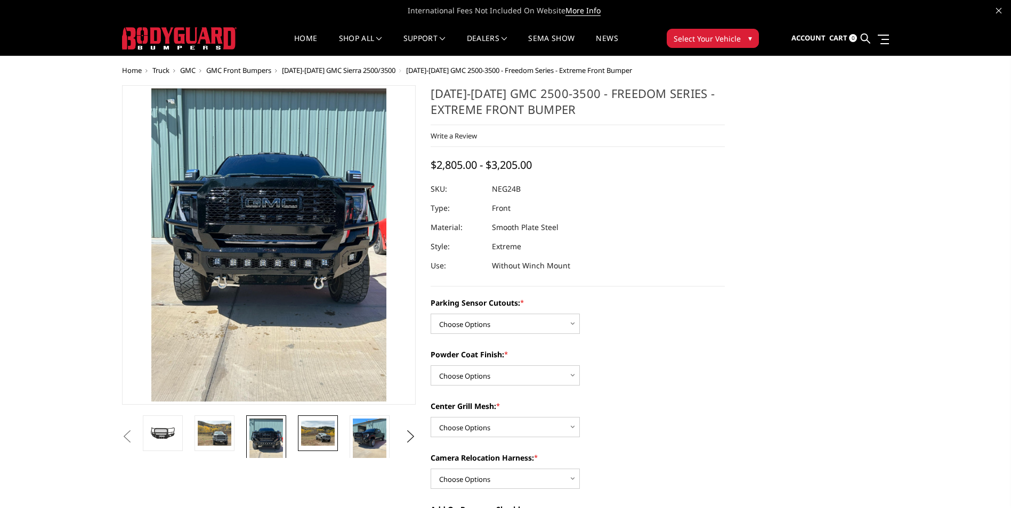
click at [312, 435] on img at bounding box center [318, 433] width 34 height 25
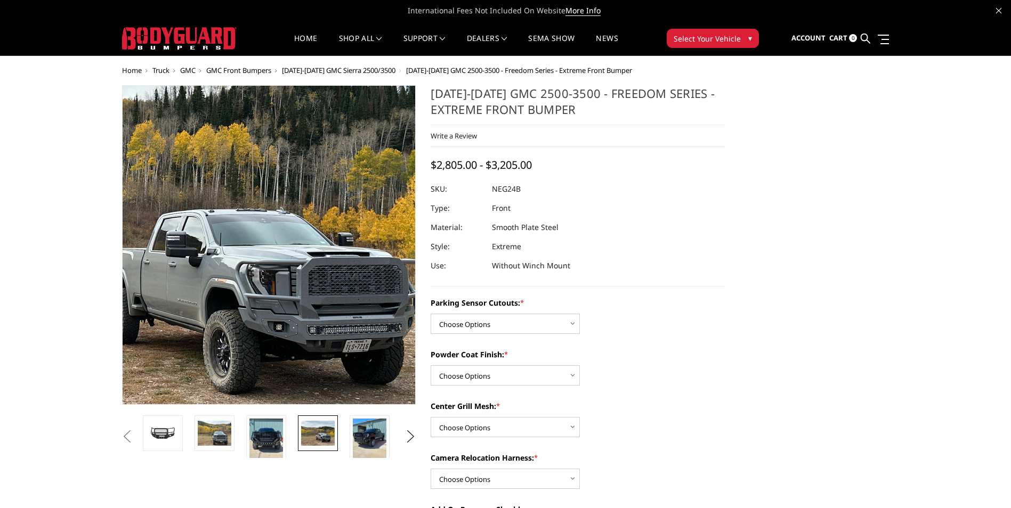
click at [359, 303] on img at bounding box center [151, 211] width 682 height 512
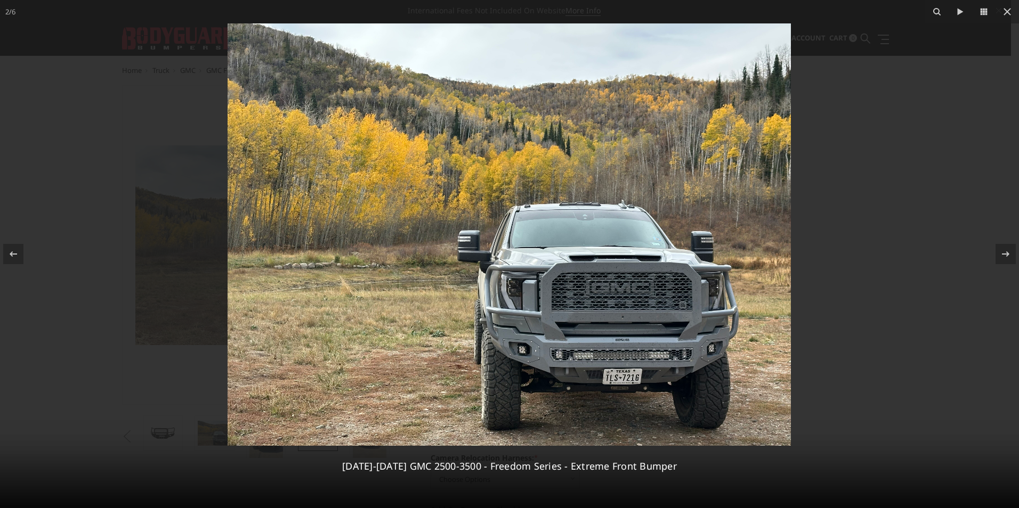
click at [568, 286] on img at bounding box center [509, 234] width 563 height 423
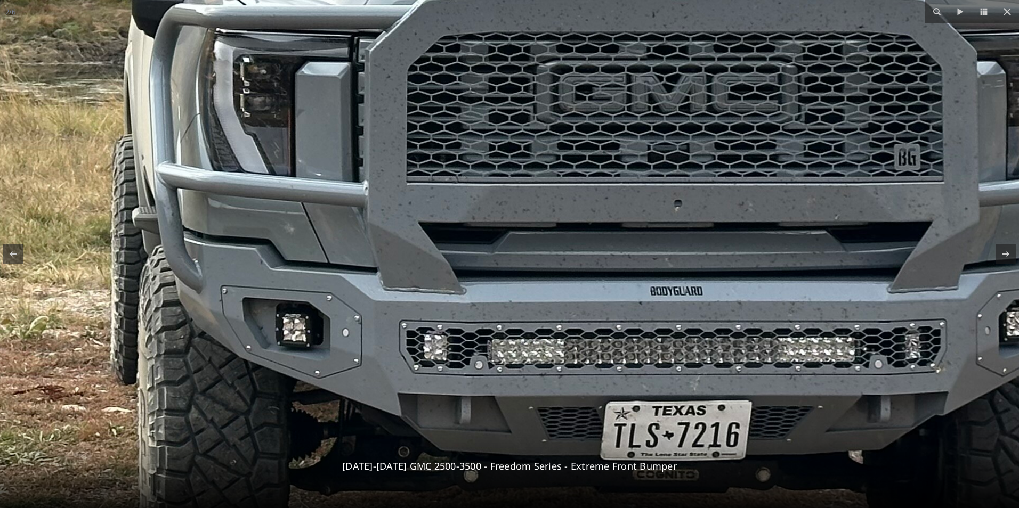
drag, startPoint x: 639, startPoint y: 367, endPoint x: 540, endPoint y: 164, distance: 225.5
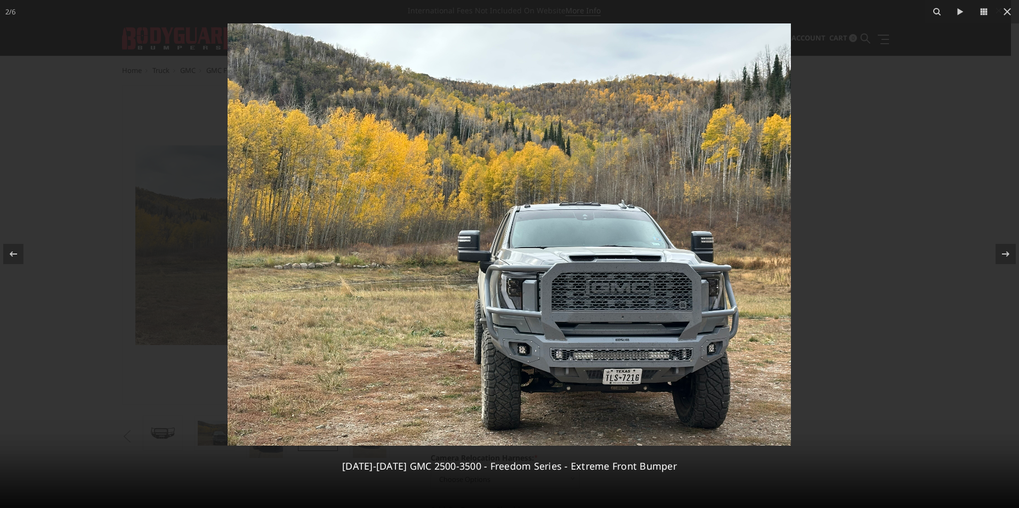
click at [576, 324] on img at bounding box center [509, 234] width 563 height 423
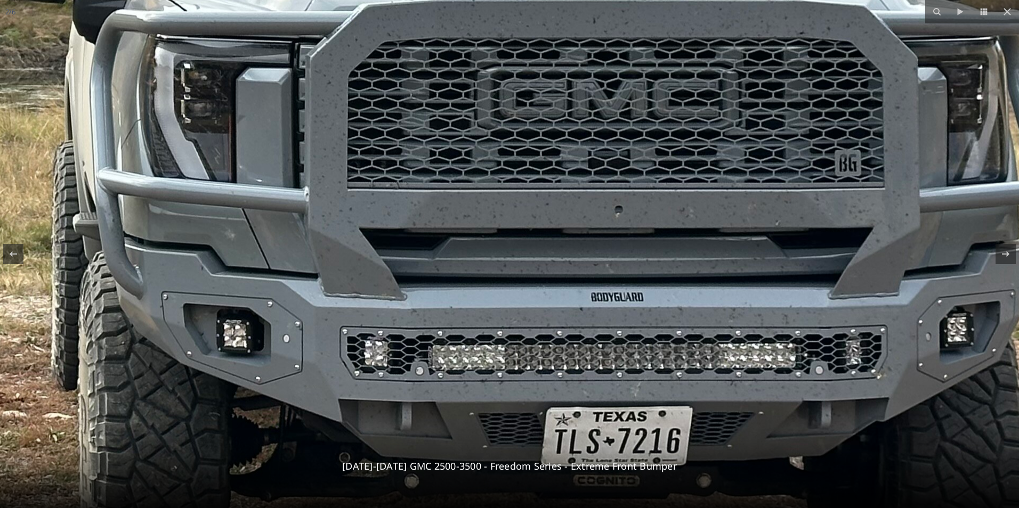
drag, startPoint x: 707, startPoint y: 360, endPoint x: 571, endPoint y: 279, distance: 158.5
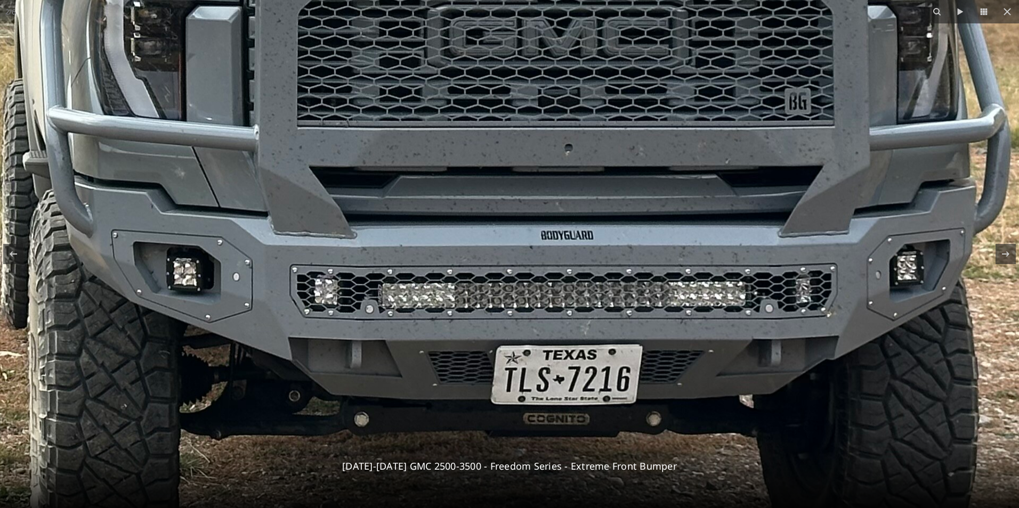
drag, startPoint x: 575, startPoint y: 356, endPoint x: 522, endPoint y: 292, distance: 83.0
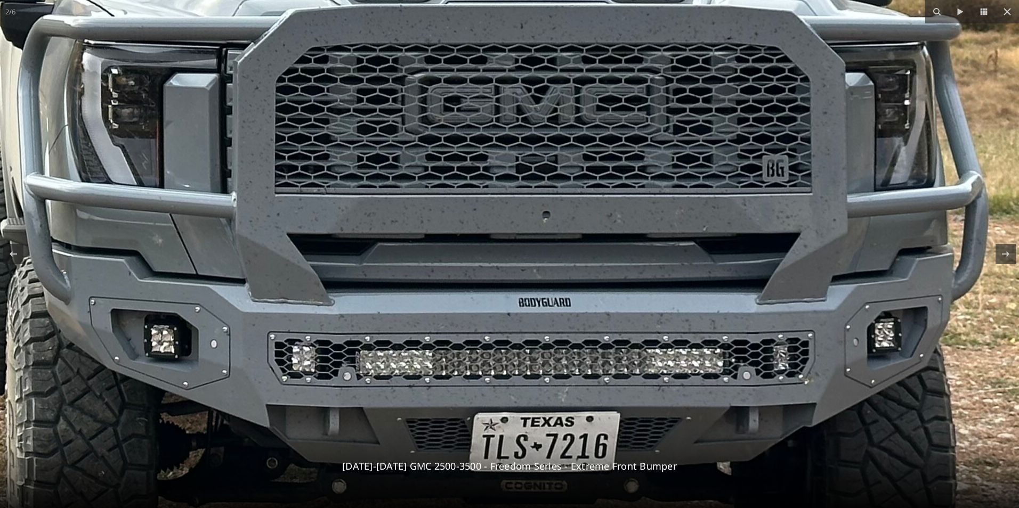
drag, startPoint x: 479, startPoint y: 354, endPoint x: 459, endPoint y: 423, distance: 71.5
click at [1009, 12] on icon at bounding box center [1007, 11] width 13 height 13
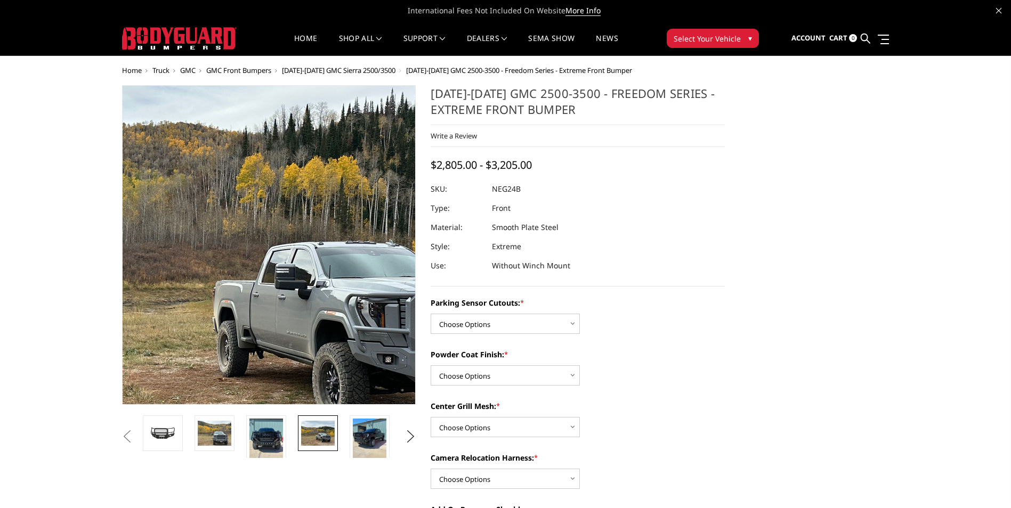
click at [276, 249] on img at bounding box center [260, 244] width 682 height 512
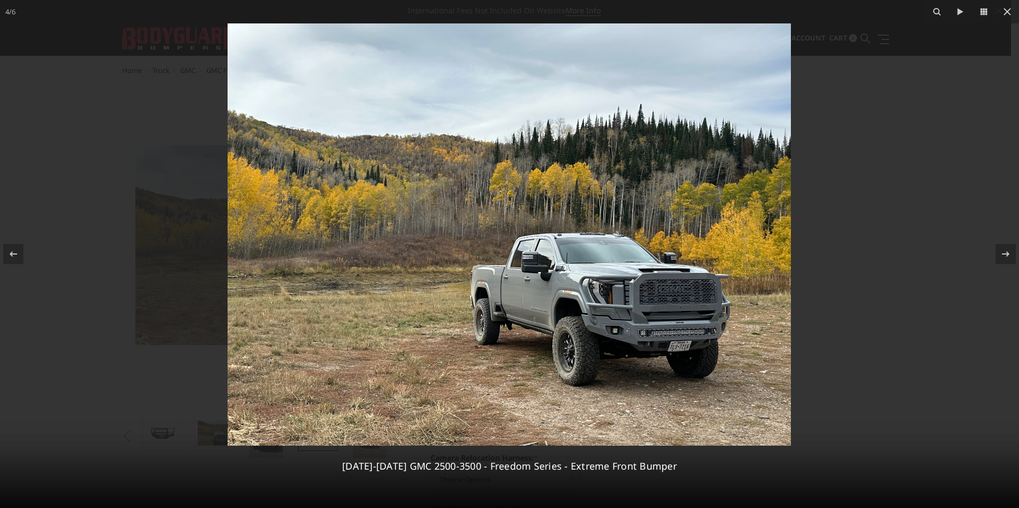
click at [550, 335] on img at bounding box center [509, 234] width 563 height 423
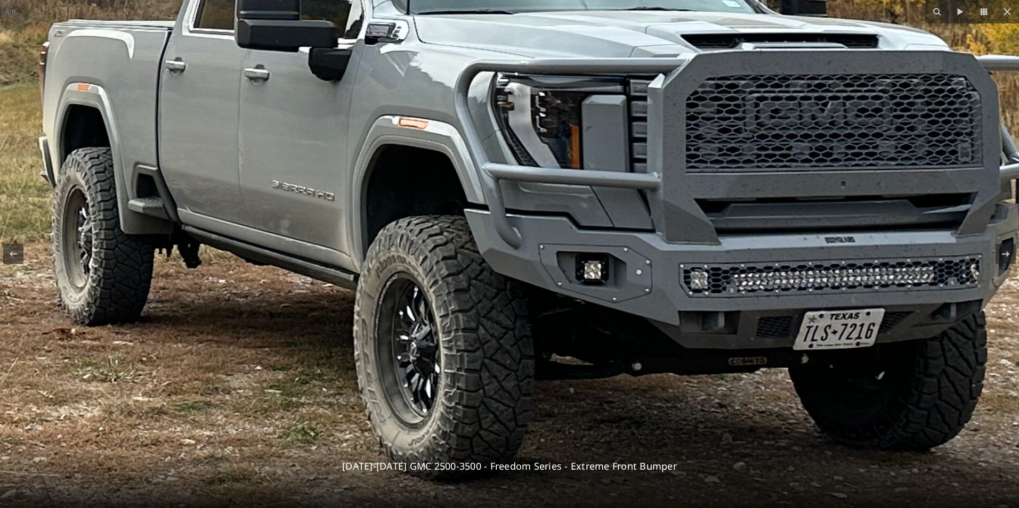
drag, startPoint x: 792, startPoint y: 327, endPoint x: 584, endPoint y: 278, distance: 213.6
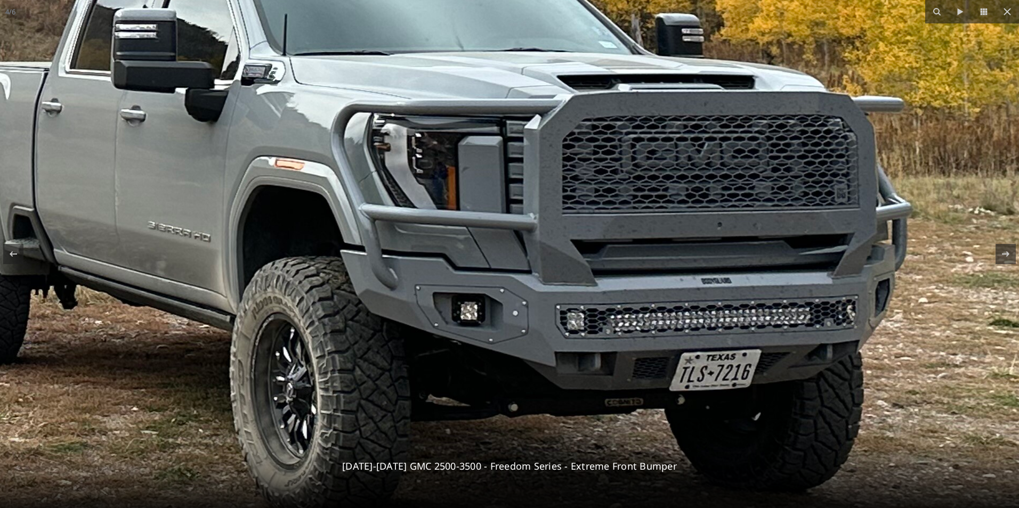
drag, startPoint x: 582, startPoint y: 277, endPoint x: 460, endPoint y: 316, distance: 127.9
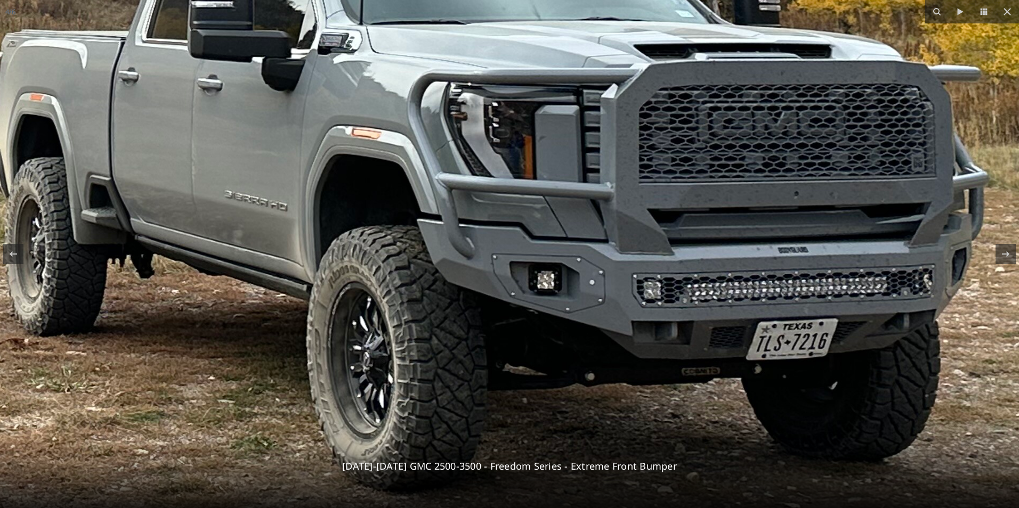
drag, startPoint x: 565, startPoint y: 260, endPoint x: 642, endPoint y: 230, distance: 82.8
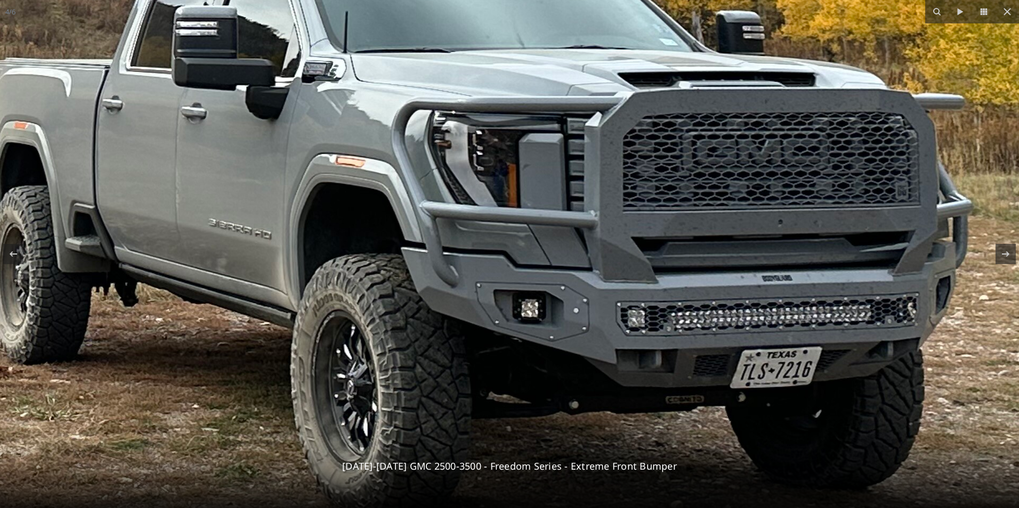
drag, startPoint x: 789, startPoint y: 317, endPoint x: 780, endPoint y: 337, distance: 22.4
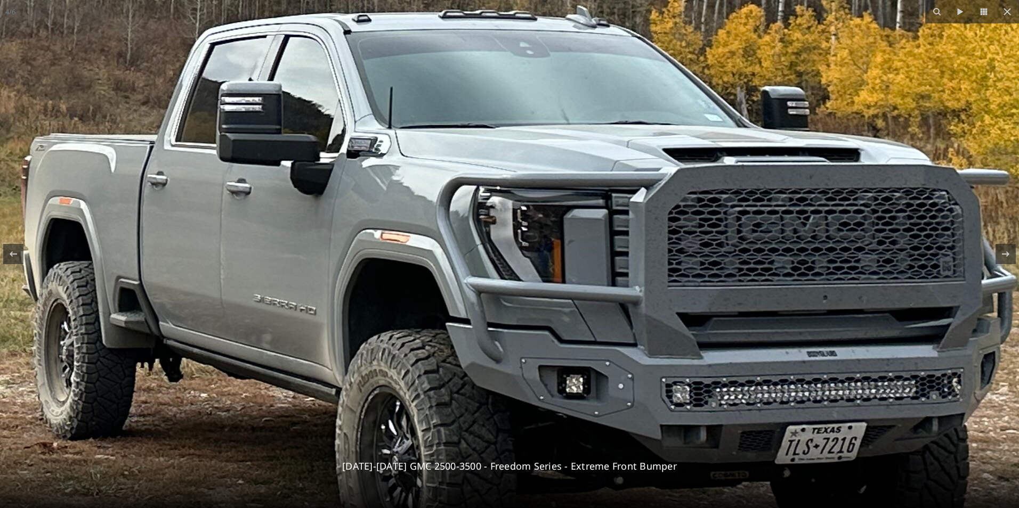
drag, startPoint x: 733, startPoint y: 308, endPoint x: 783, endPoint y: 371, distance: 81.6
click at [783, 372] on img at bounding box center [171, 18] width 2149 height 1612
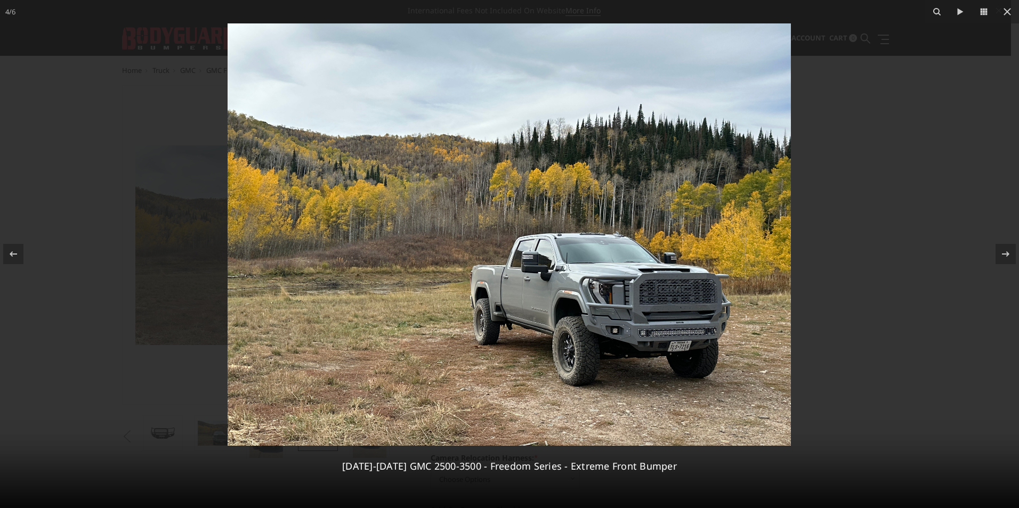
click at [643, 318] on img at bounding box center [509, 234] width 563 height 423
click at [610, 320] on img at bounding box center [509, 234] width 563 height 423
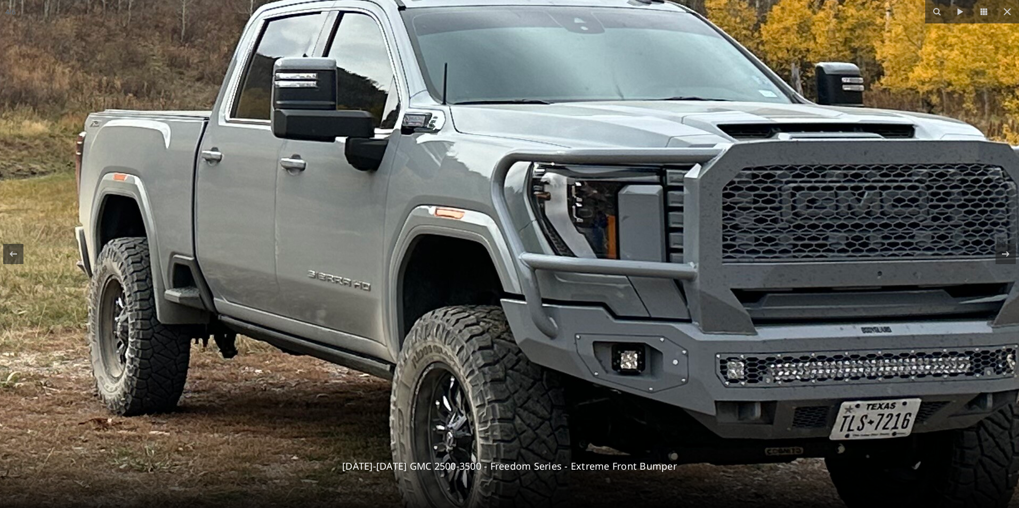
drag, startPoint x: 676, startPoint y: 345, endPoint x: 668, endPoint y: 354, distance: 12.1
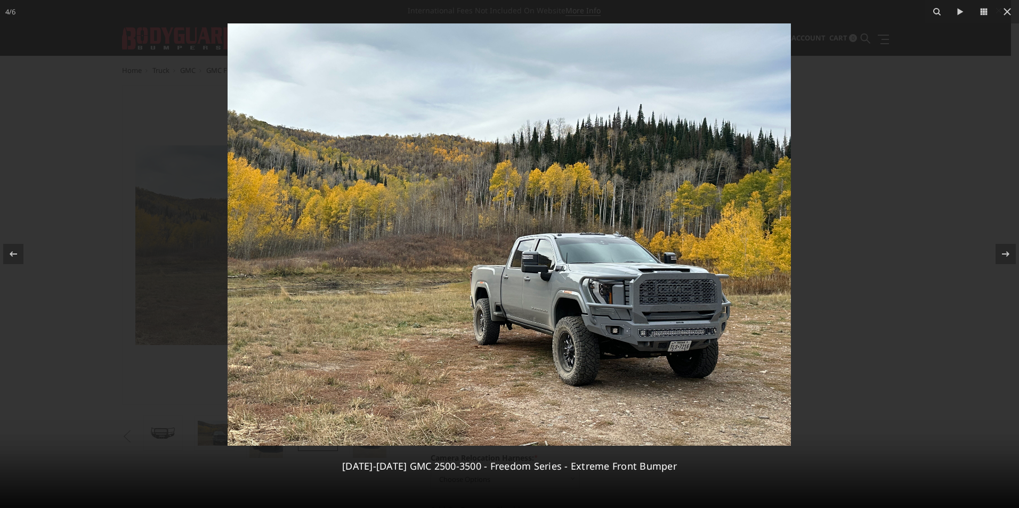
click at [631, 308] on img at bounding box center [509, 234] width 563 height 423
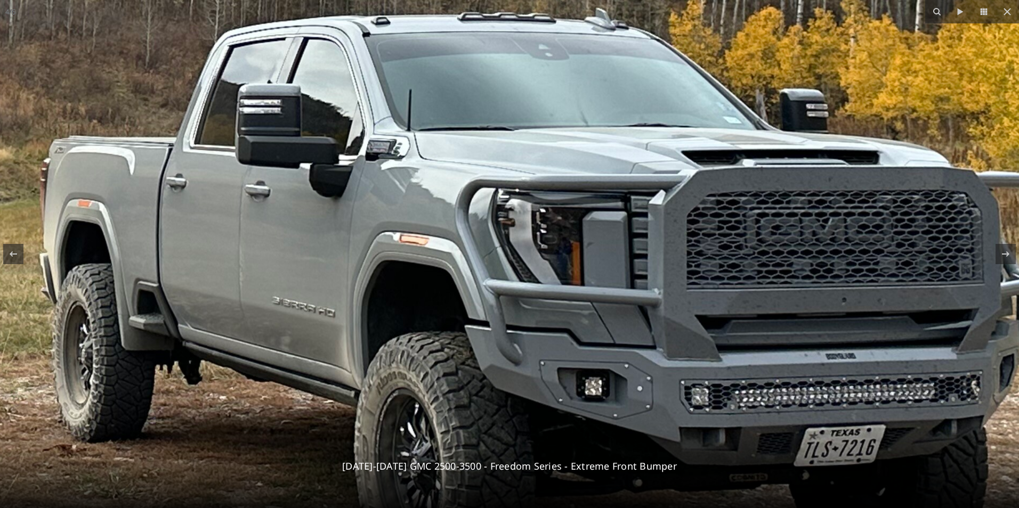
drag, startPoint x: 648, startPoint y: 330, endPoint x: 671, endPoint y: 320, distance: 25.1
click at [671, 320] on img at bounding box center [189, 20] width 2149 height 1612
